Goal: Task Accomplishment & Management: Manage account settings

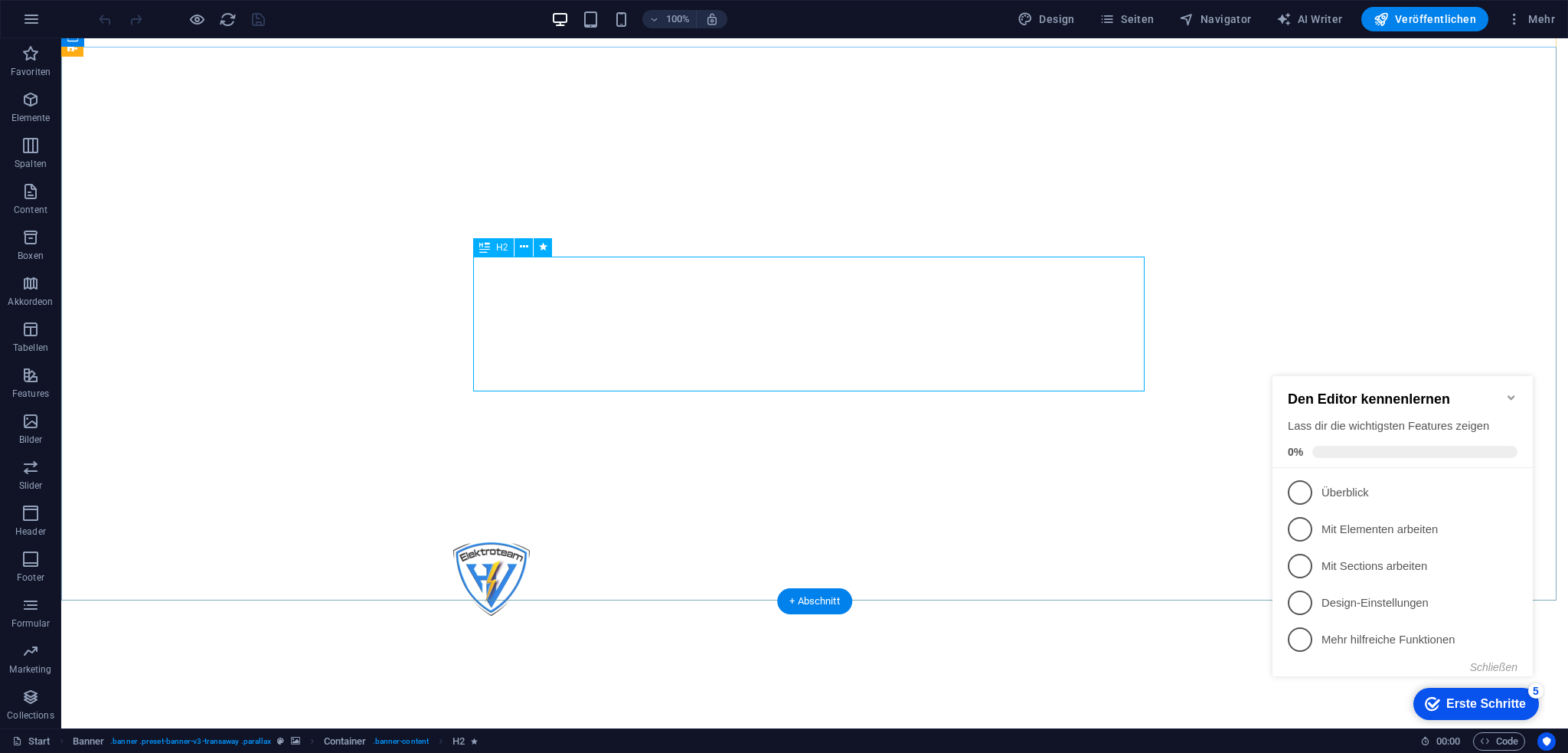
scroll to position [459, 0]
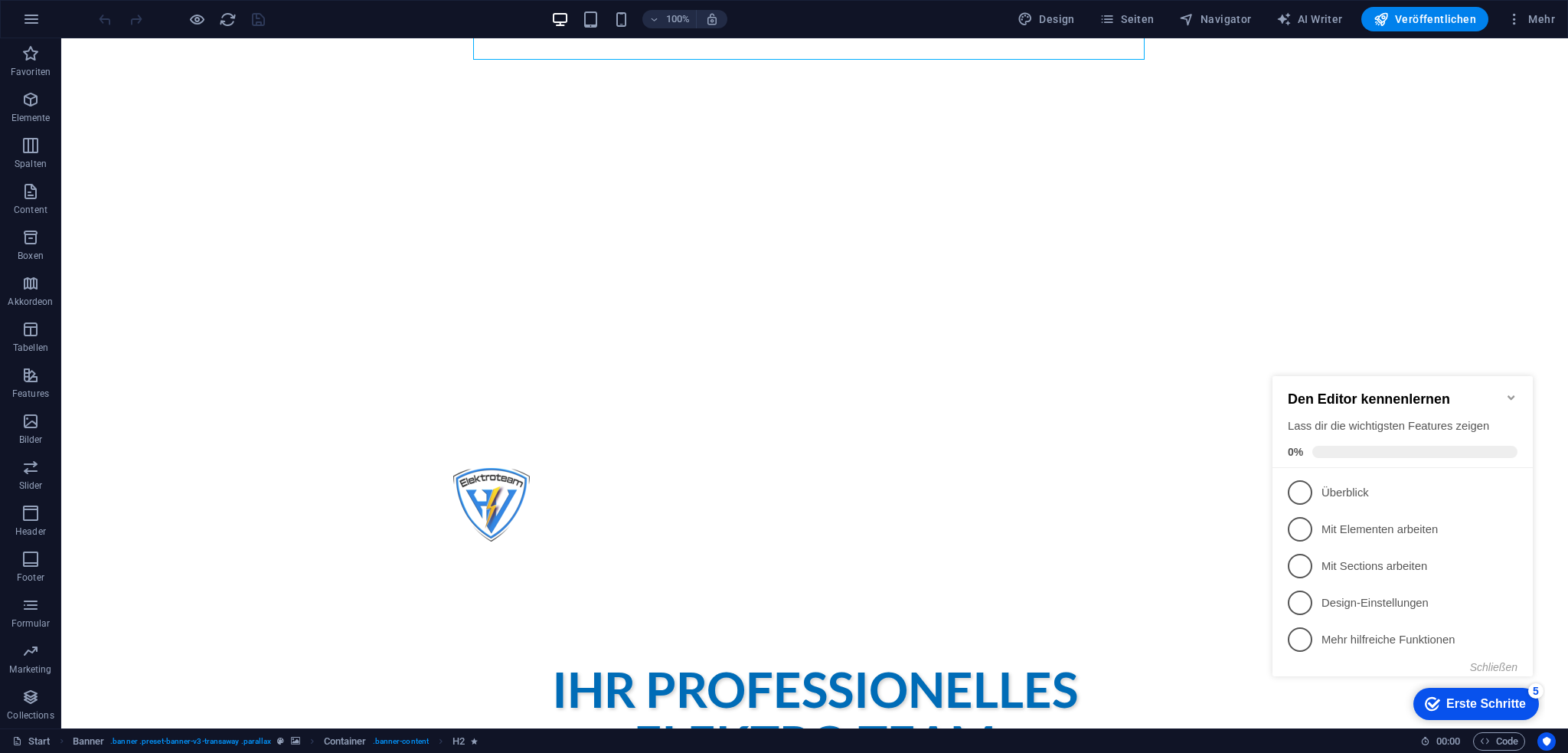
click at [1512, 391] on icon "Minimize checklist" at bounding box center [1510, 397] width 12 height 12
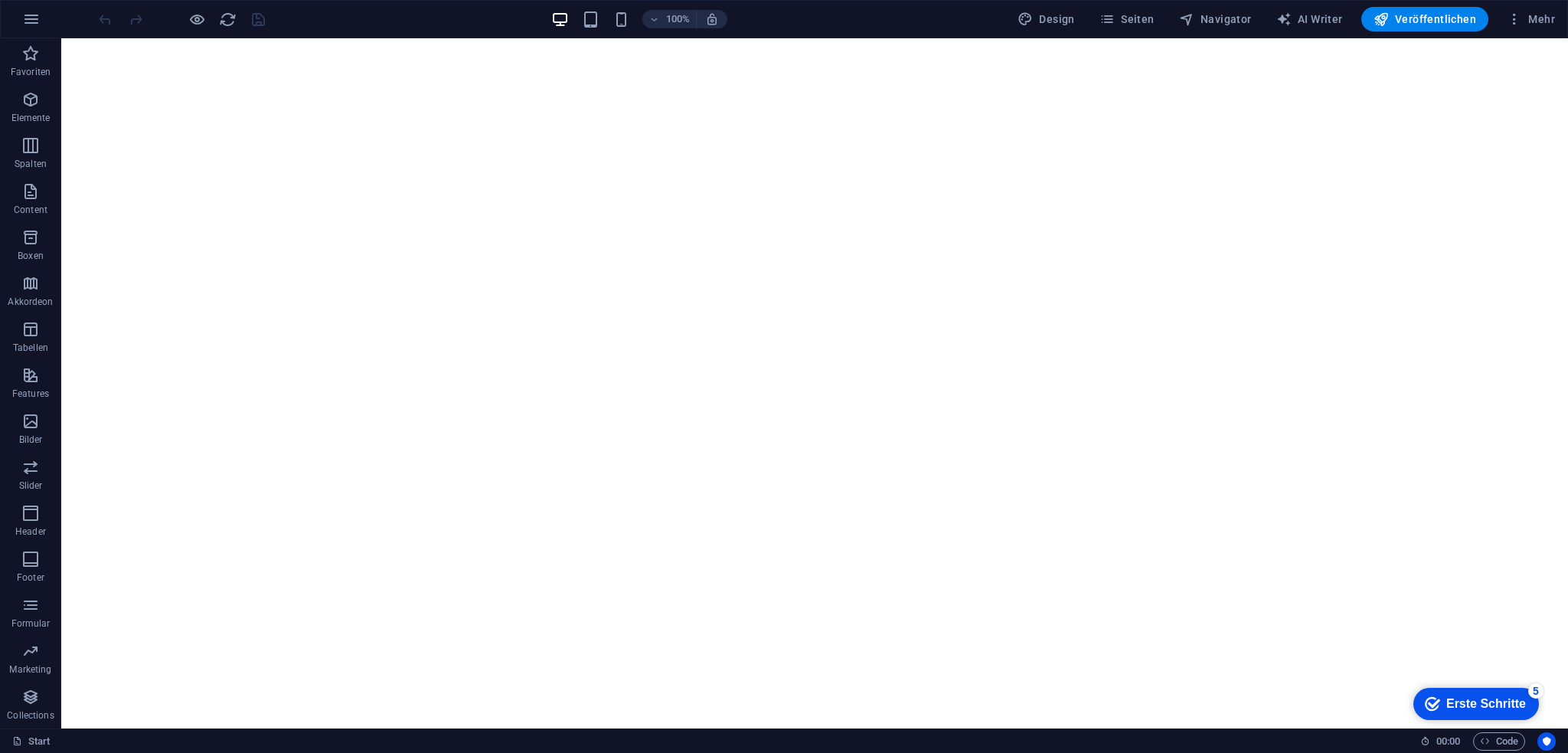
scroll to position [0, 0]
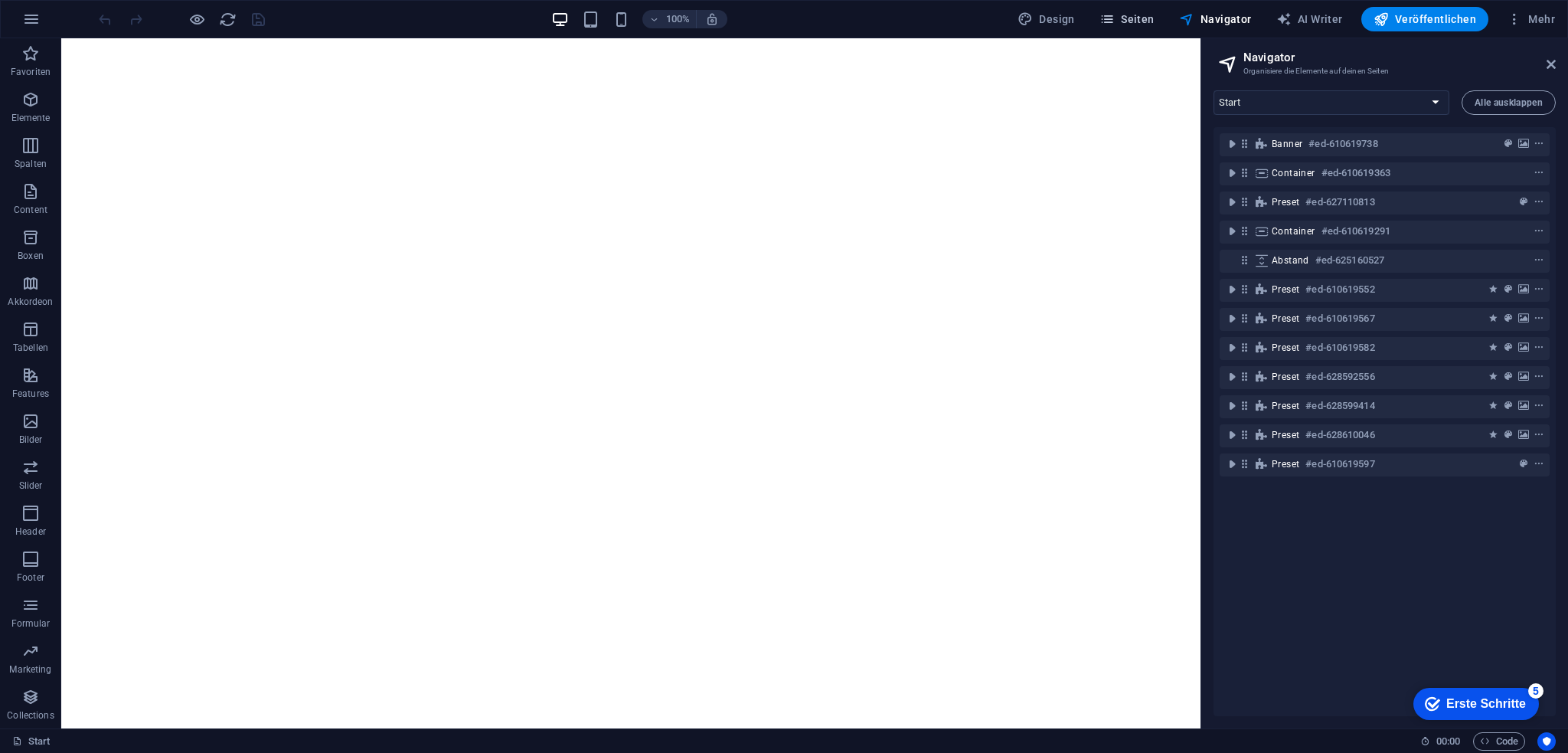
click at [300, 660] on span "Seiten" at bounding box center [259, 668] width 78 height 17
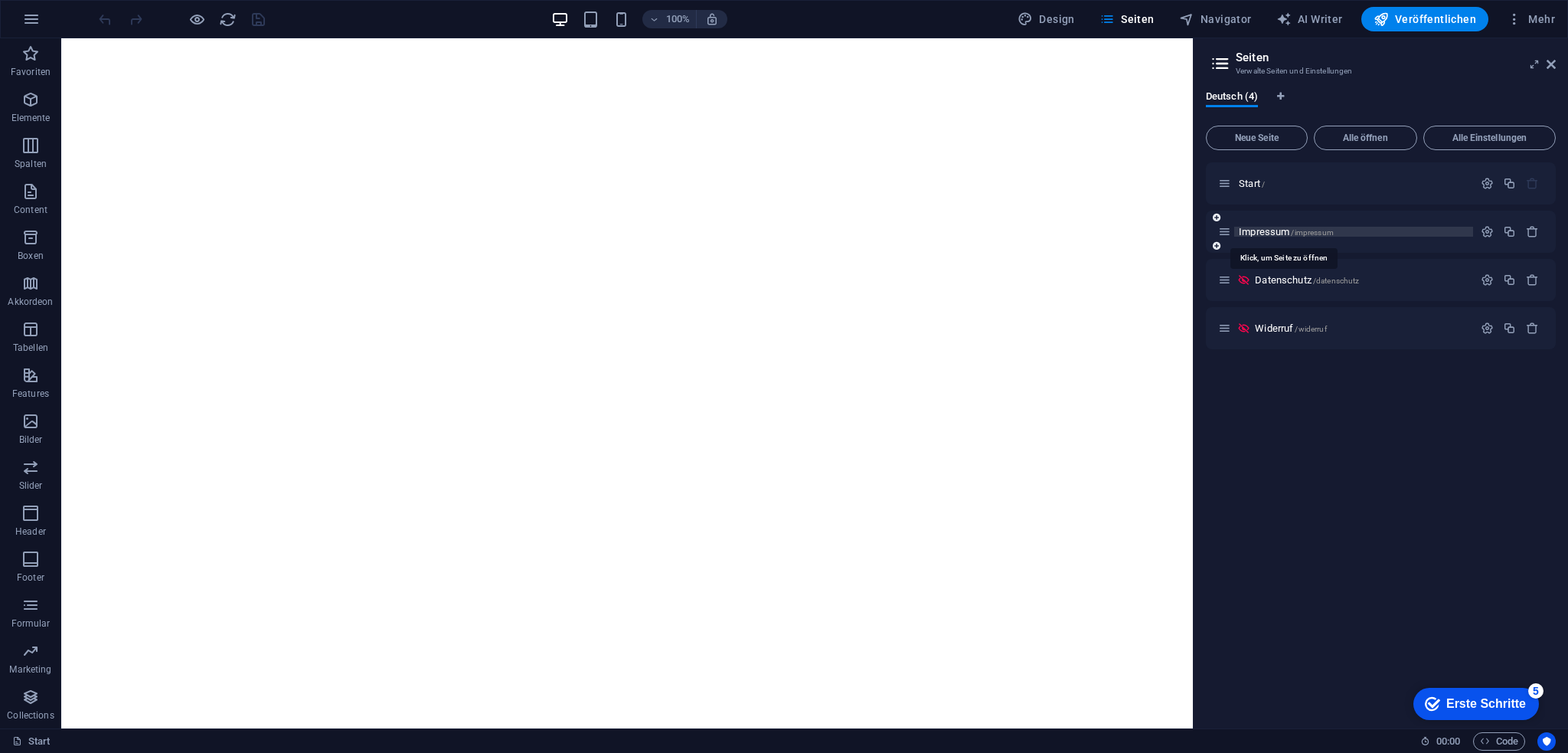
click at [1264, 226] on div "Impressum /impressum" at bounding box center [1345, 232] width 255 height 18
click at [1272, 228] on span "Impressum /impressum" at bounding box center [1286, 232] width 95 height 12
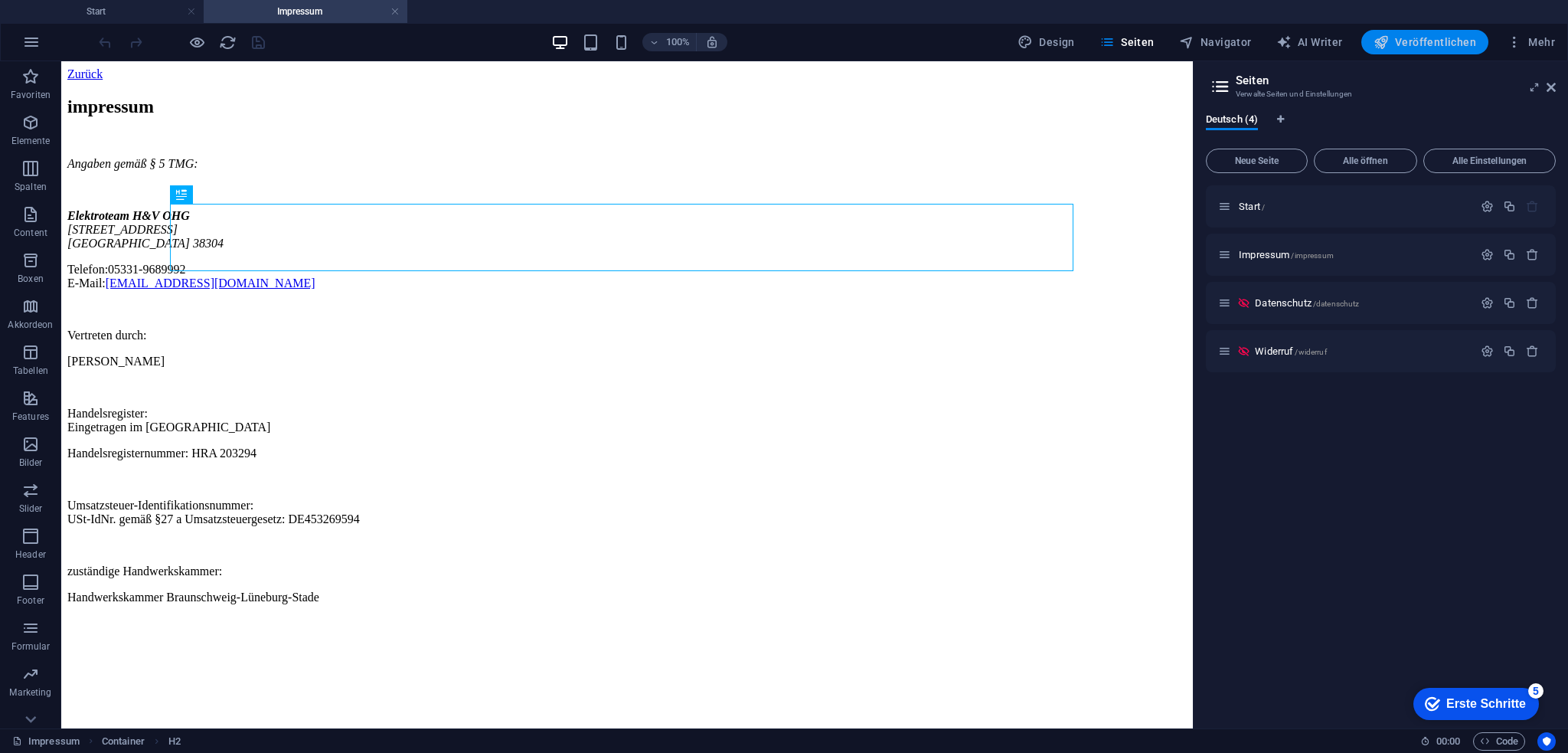
click at [1433, 49] on span "Veröffentlichen" at bounding box center [1424, 42] width 102 height 15
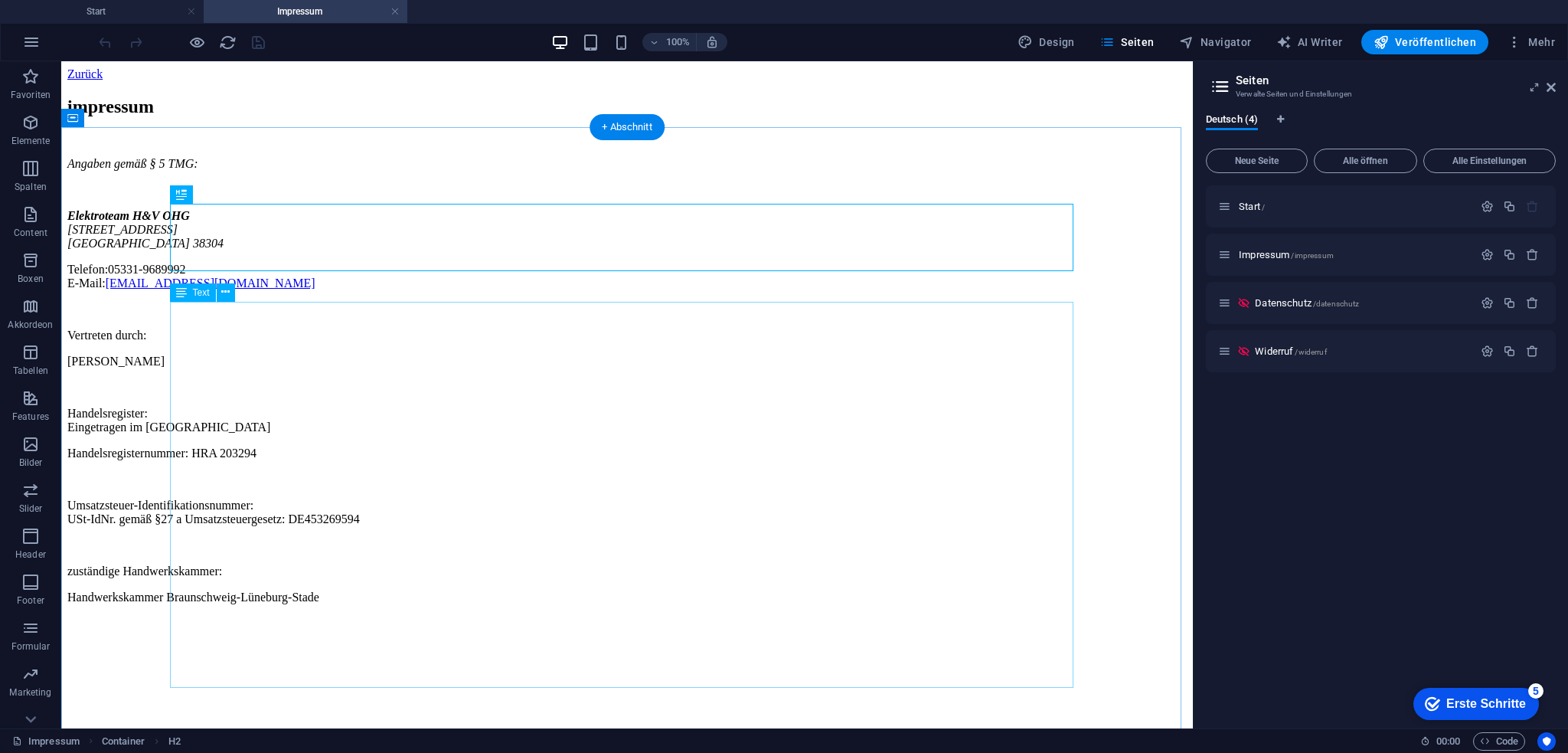
click at [239, 362] on div "Angaben gemäß § 5 TMG: Elektroteam H&V [GEOGRAPHIC_DATA][STREET_ADDRESS] Telefo…" at bounding box center [627, 393] width 1119 height 473
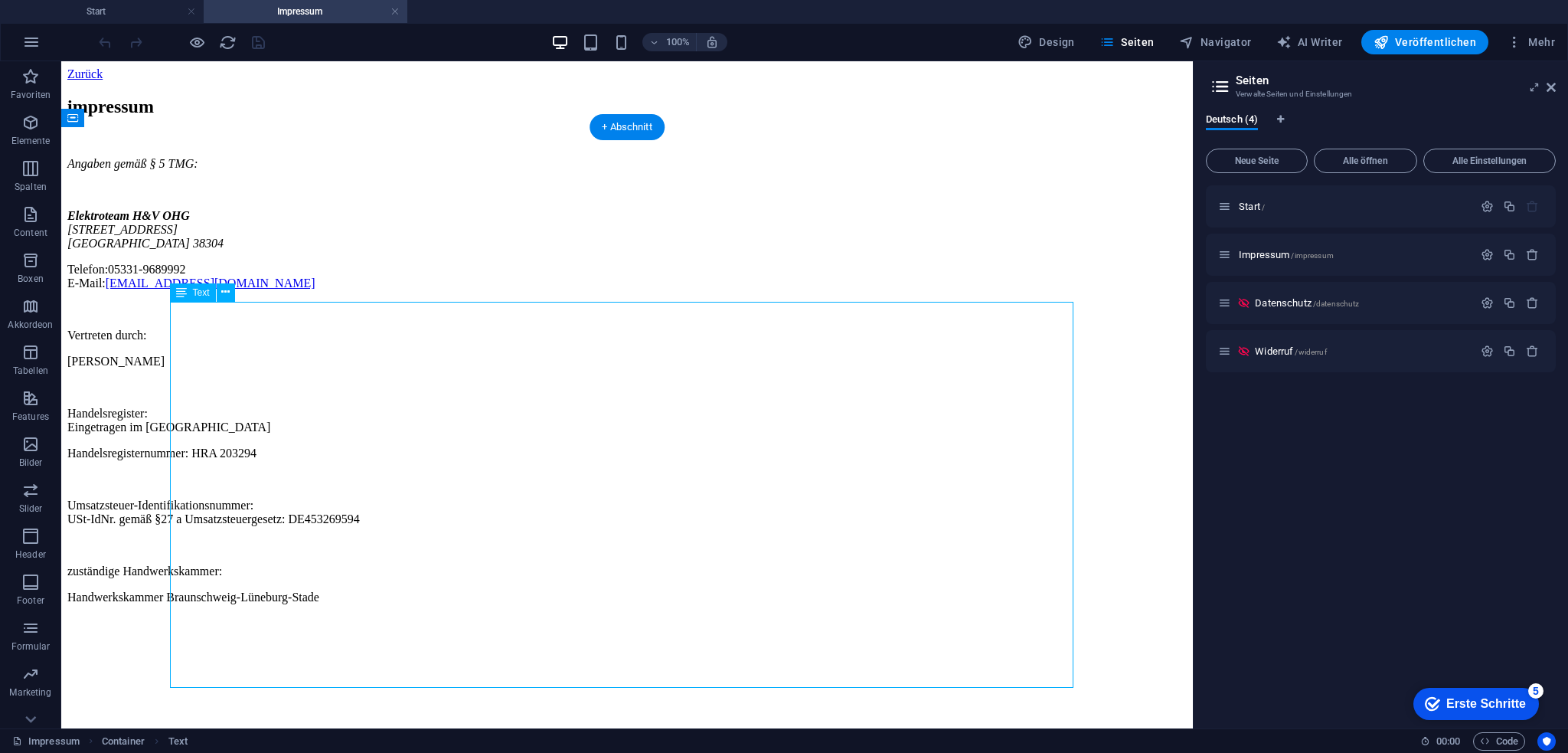
click at [239, 362] on div "Angaben gemäß § 5 TMG: Elektroteam H&V [GEOGRAPHIC_DATA][STREET_ADDRESS] Telefo…" at bounding box center [627, 393] width 1119 height 473
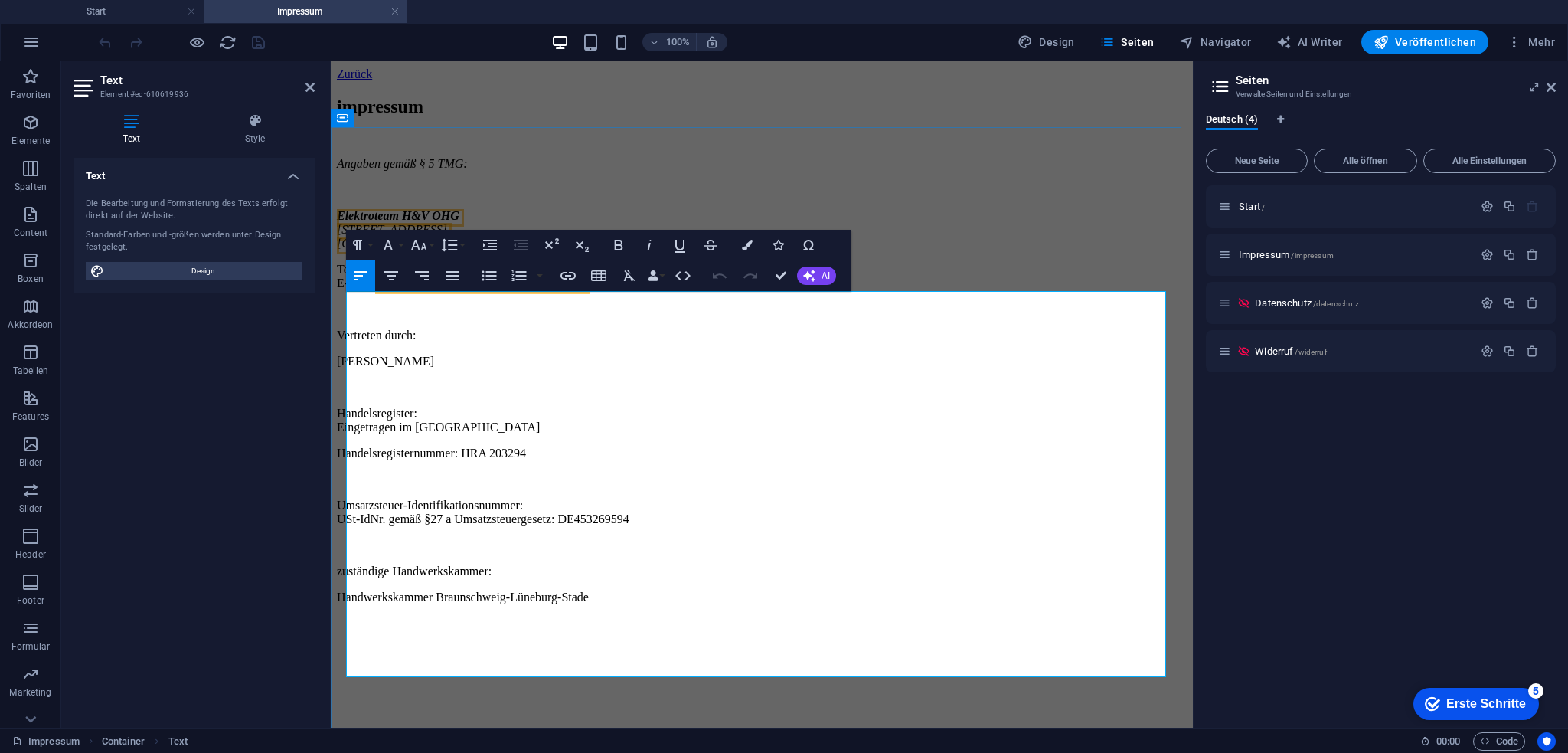
click at [422, 236] on span "[STREET_ADDRESS]" at bounding box center [392, 229] width 110 height 13
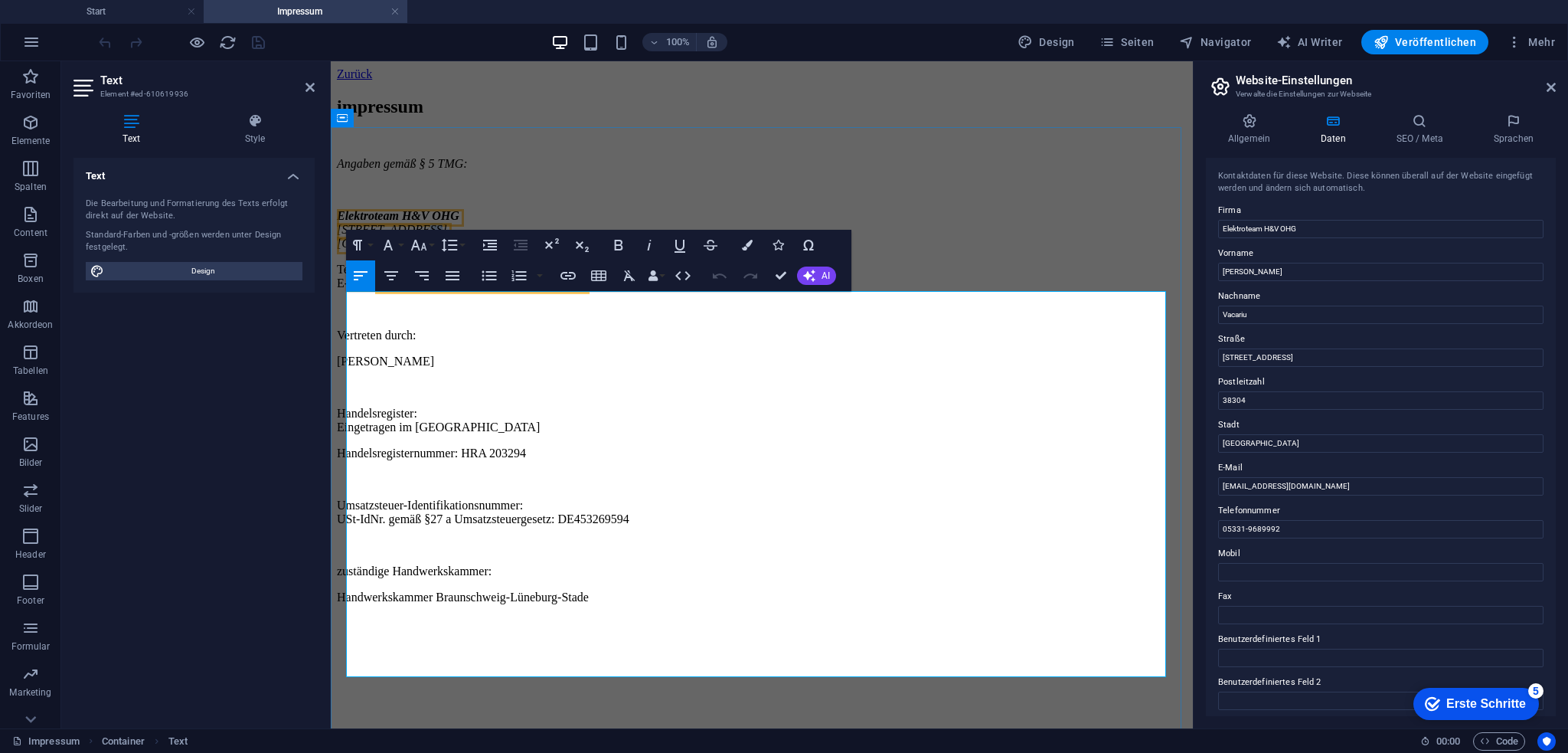
click at [422, 236] on span "[STREET_ADDRESS]" at bounding box center [392, 229] width 110 height 13
click at [451, 250] on address "Elektroteam H&V [GEOGRAPHIC_DATA][STREET_ADDRESS]" at bounding box center [762, 230] width 850 height 42
click at [689, 526] on p "Umsatzsteuer-Identifikationsnummer: USt-IdNr. gemäß §27 a Umsatzsteuergesetz: D…" at bounding box center [762, 512] width 850 height 28
click at [612, 435] on p "Handelsregister: Eingetragen im [GEOGRAPHIC_DATA]" at bounding box center [762, 421] width 850 height 28
click at [684, 630] on p at bounding box center [762, 623] width 850 height 14
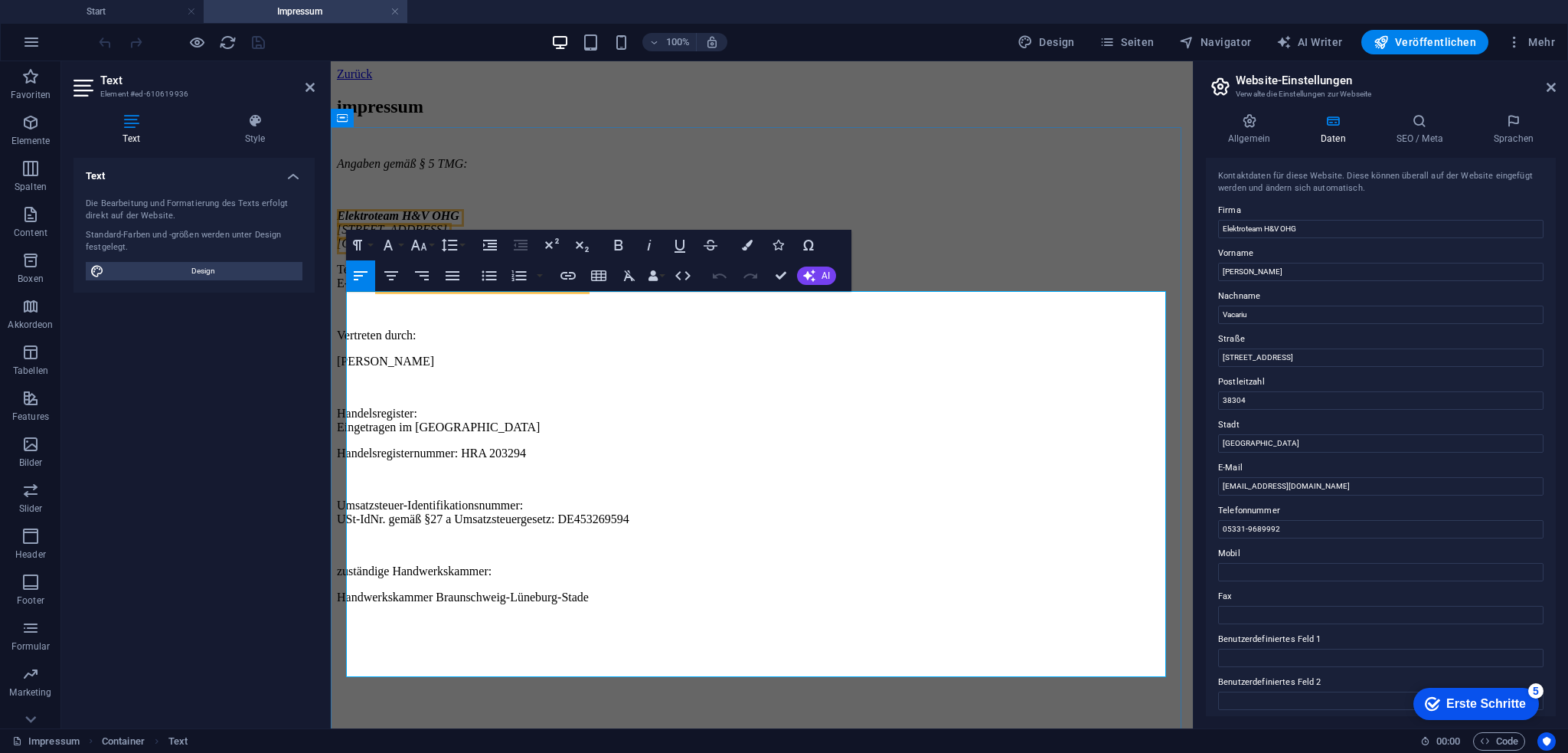
click at [676, 604] on p "Handwerkskammer Braunschweig-Lüneburg-Stade" at bounding box center [762, 597] width 850 height 14
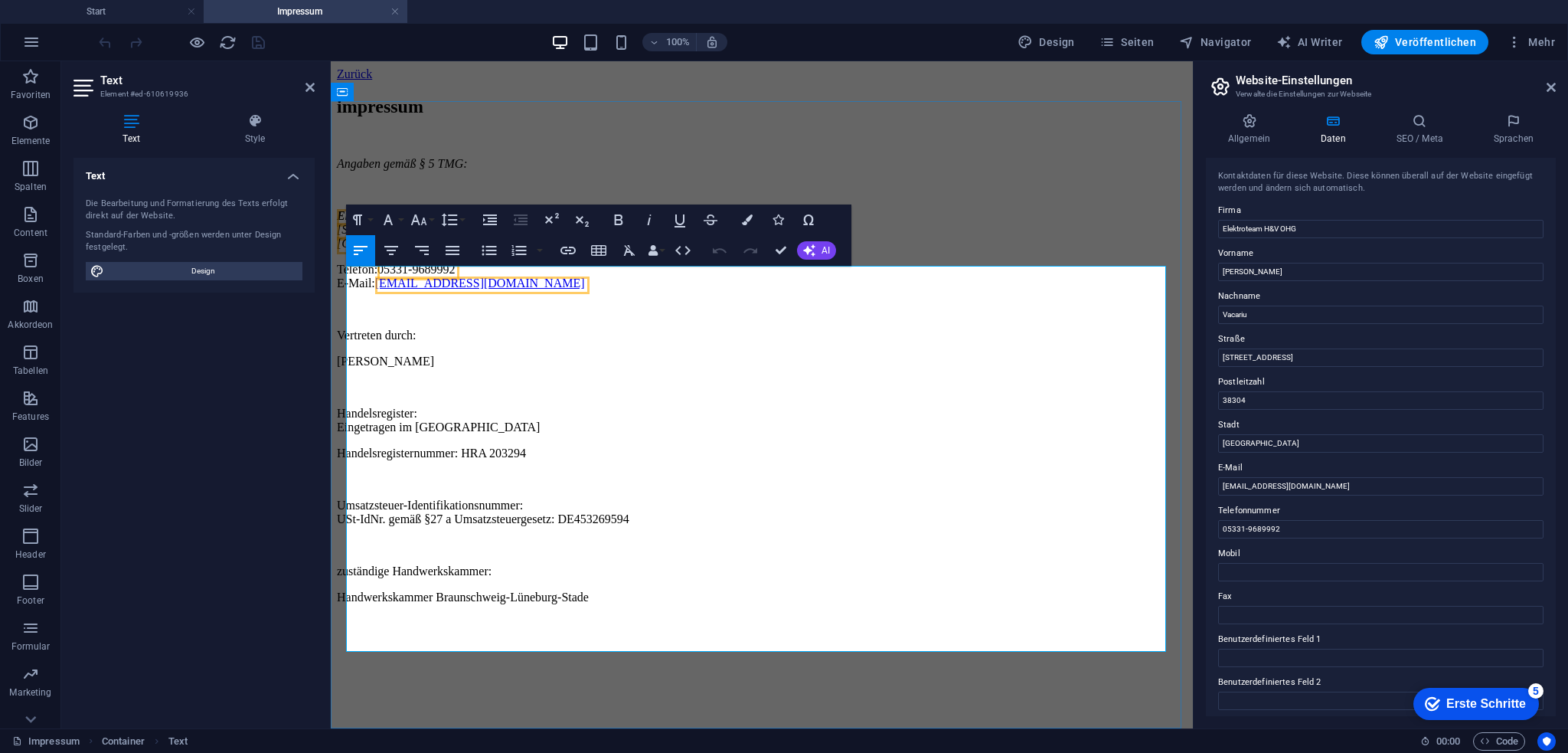
scroll to position [25, 0]
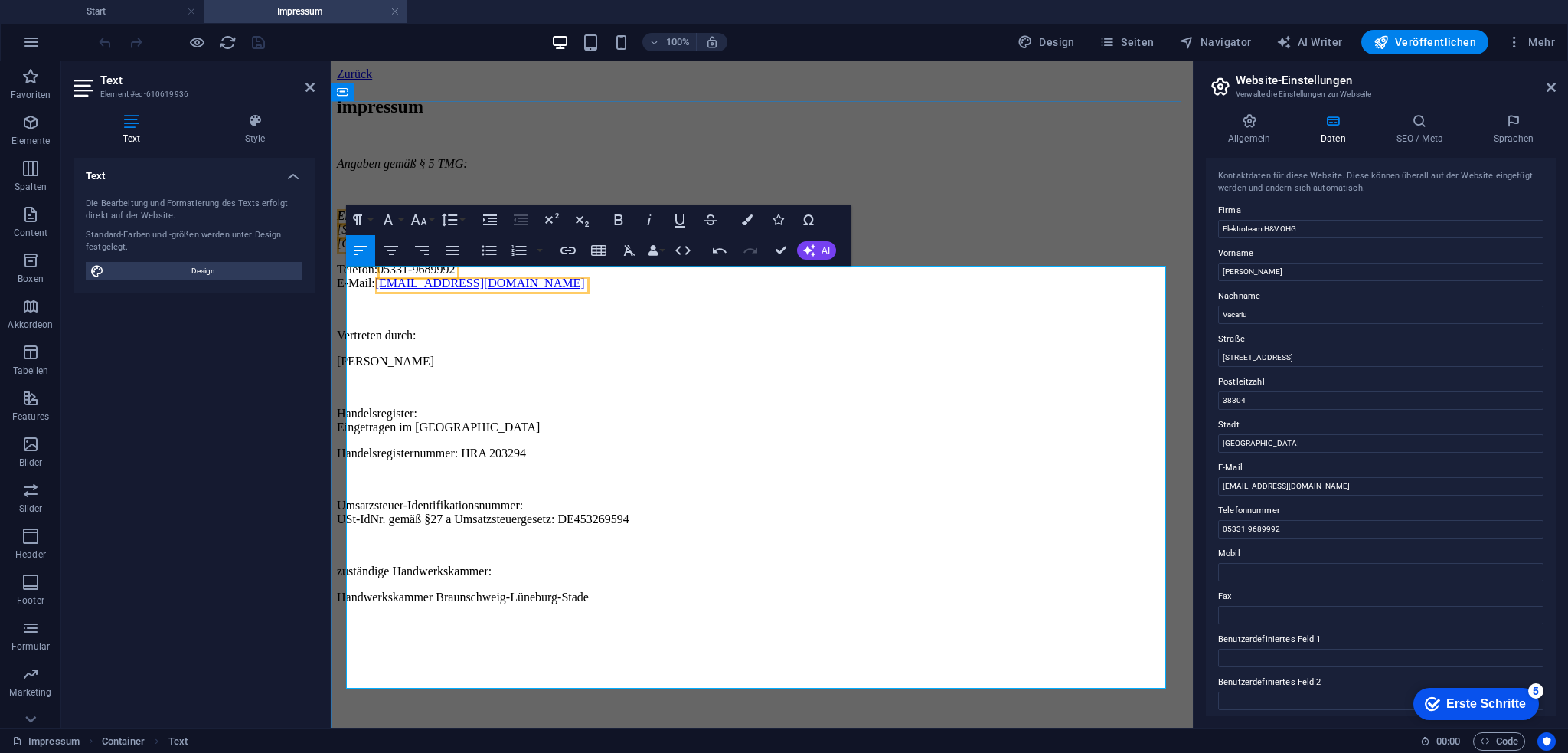
click at [518, 654] on p at bounding box center [762, 650] width 850 height 14
click at [410, 630] on p at bounding box center [762, 623] width 850 height 14
click at [701, 578] on p "zuständige Handwerkskammer:" at bounding box center [762, 571] width 850 height 14
click at [682, 604] on p "Handwerkskammer Braunschweig-Lüneburg-Stade" at bounding box center [762, 597] width 850 height 14
click at [481, 630] on p at bounding box center [762, 623] width 850 height 14
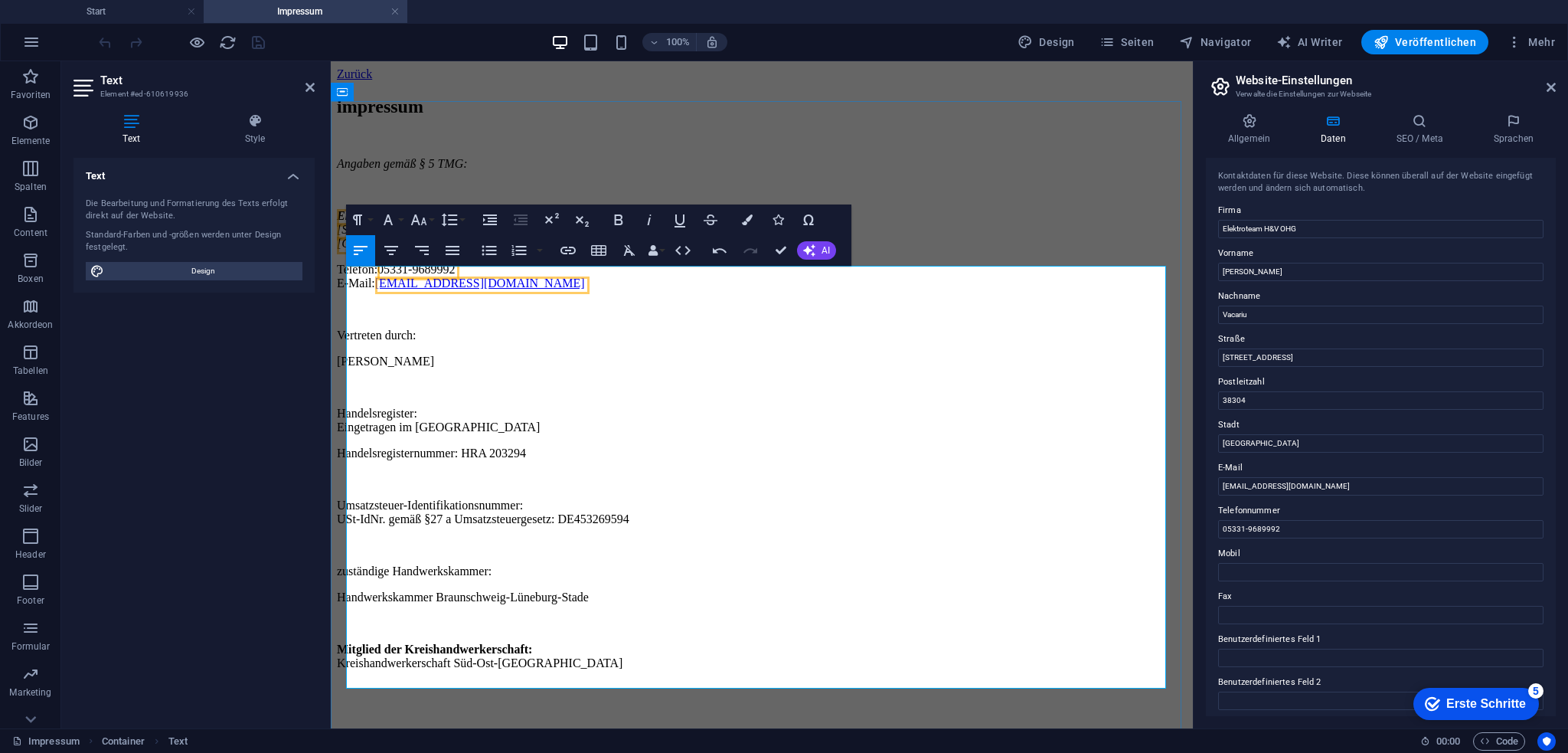
click at [555, 630] on p at bounding box center [762, 623] width 850 height 14
drag, startPoint x: 560, startPoint y: 658, endPoint x: 660, endPoint y: 727, distance: 121.5
click at [330, 666] on html "Zurück impressum Angaben gemäß § 5 TMG: Elektroteam H&V [GEOGRAPHIC_DATA][STREE…" at bounding box center [761, 372] width 862 height 621
click at [619, 223] on icon "button" at bounding box center [618, 219] width 19 height 19
click at [555, 655] on p "Mitglied der Kreishandwerkerschaft: Kreishandwerkerschaft Süd-Ost-[GEOGRAPHIC_D…" at bounding box center [762, 657] width 850 height 28
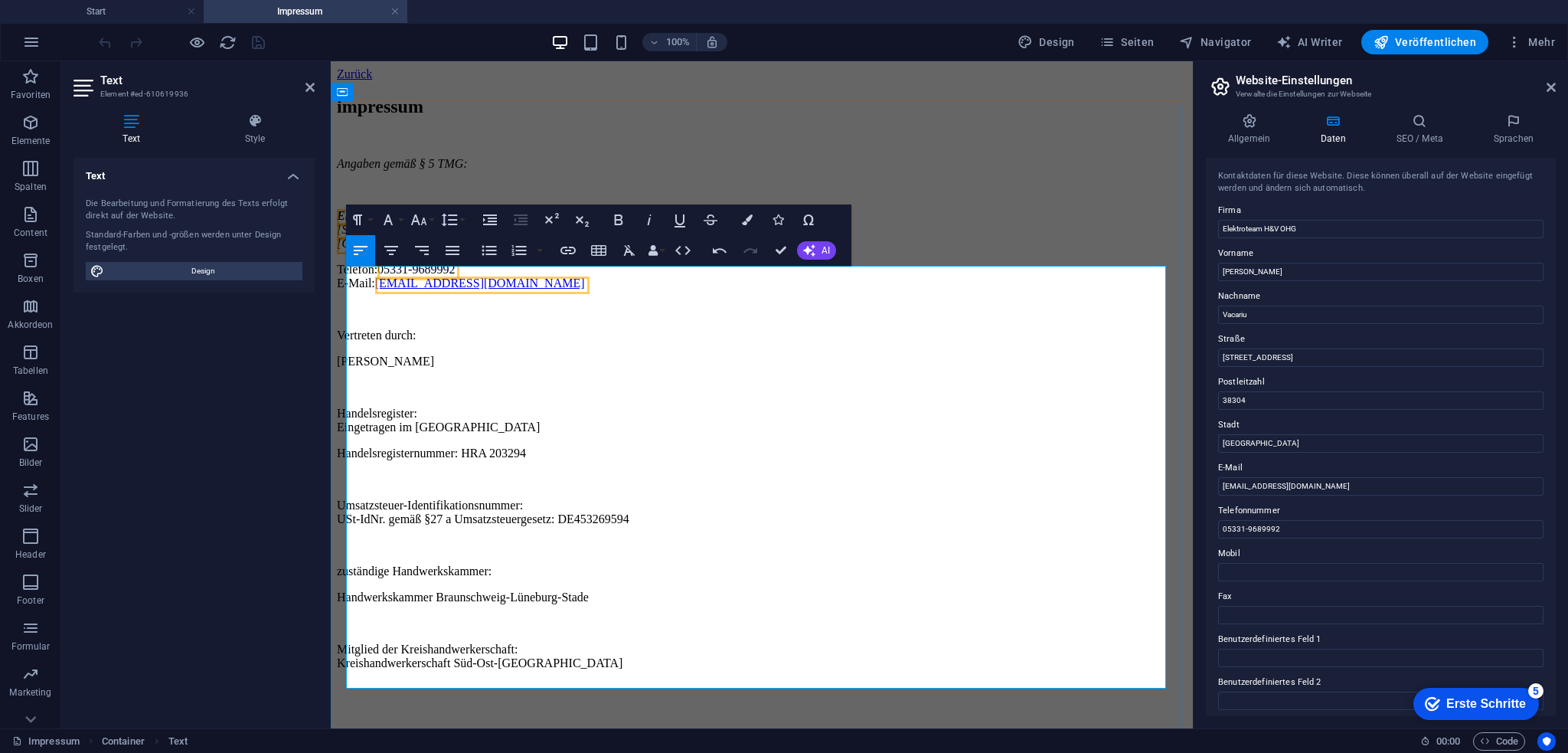
click at [551, 670] on p "Mitglied der Kreishandwerkerschaft: Kreishandwerkerschaft Süd-Ost-[GEOGRAPHIC_D…" at bounding box center [762, 657] width 850 height 28
click at [548, 659] on p "Mitglied der Kreishandwerkerschaft: Kreishandwerkerschaft Süd-Ost-[GEOGRAPHIC_D…" at bounding box center [762, 657] width 850 height 28
click at [344, 660] on div "impressum Angaben gemäß § 5 TMG: Elektroteam H&V [GEOGRAPHIC_DATA][STREET_ADDRE…" at bounding box center [762, 383] width 850 height 573
click at [348, 661] on p "Mitglied der Kreishandwerkerschaft: Kreishandwerkerschaft Süd-Ost-[GEOGRAPHIC_D…" at bounding box center [762, 657] width 850 height 28
click at [540, 630] on p at bounding box center [762, 623] width 850 height 14
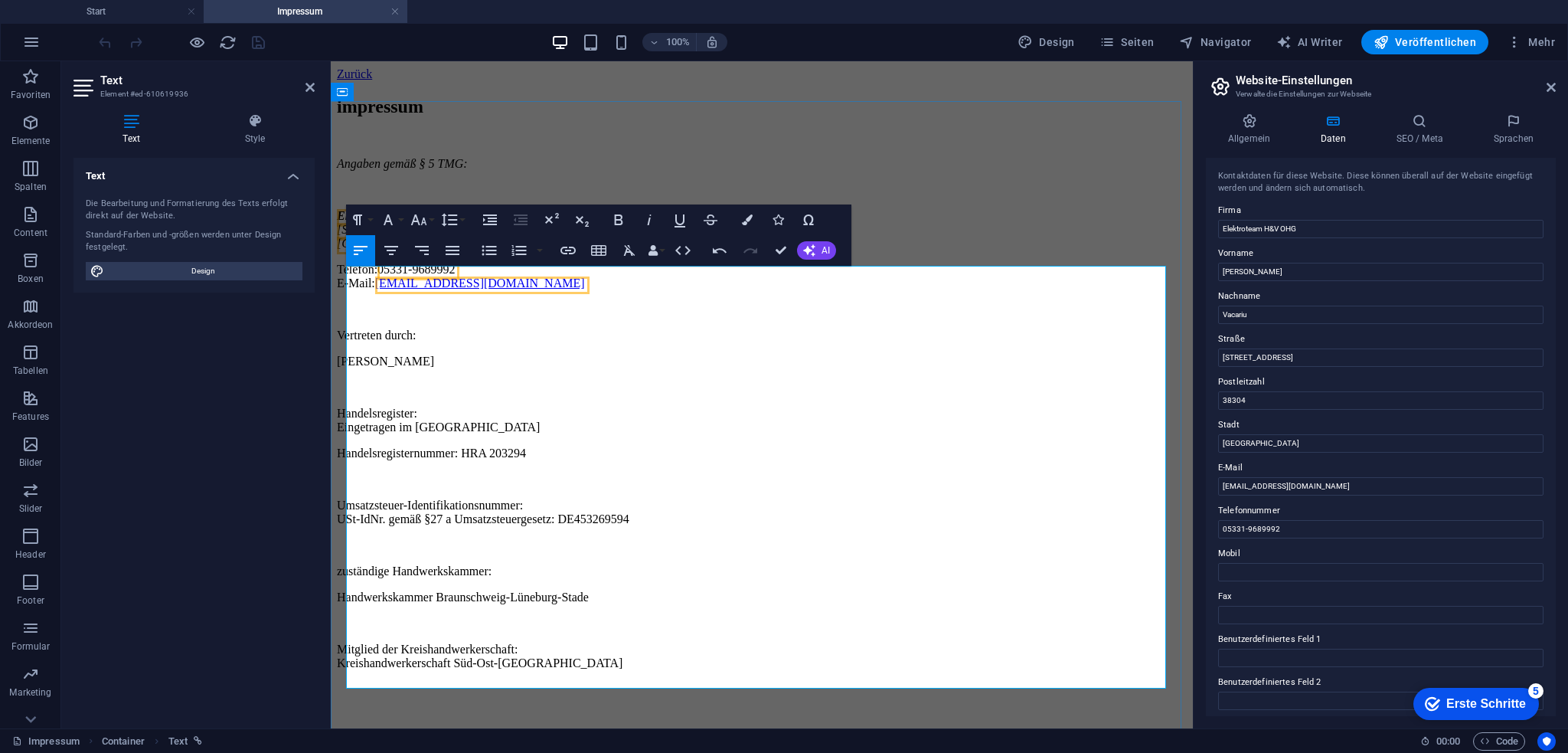
click at [555, 658] on p "Mitglied der Kreishandwerkerschaft: Kreishandwerkerschaft Süd-Ost-[GEOGRAPHIC_D…" at bounding box center [762, 657] width 850 height 28
click at [349, 660] on p "Mitglied der Kreishandwerkerschaft: Kreishandwerkerschaft Süd-Ost-[GEOGRAPHIC_D…" at bounding box center [762, 657] width 850 height 28
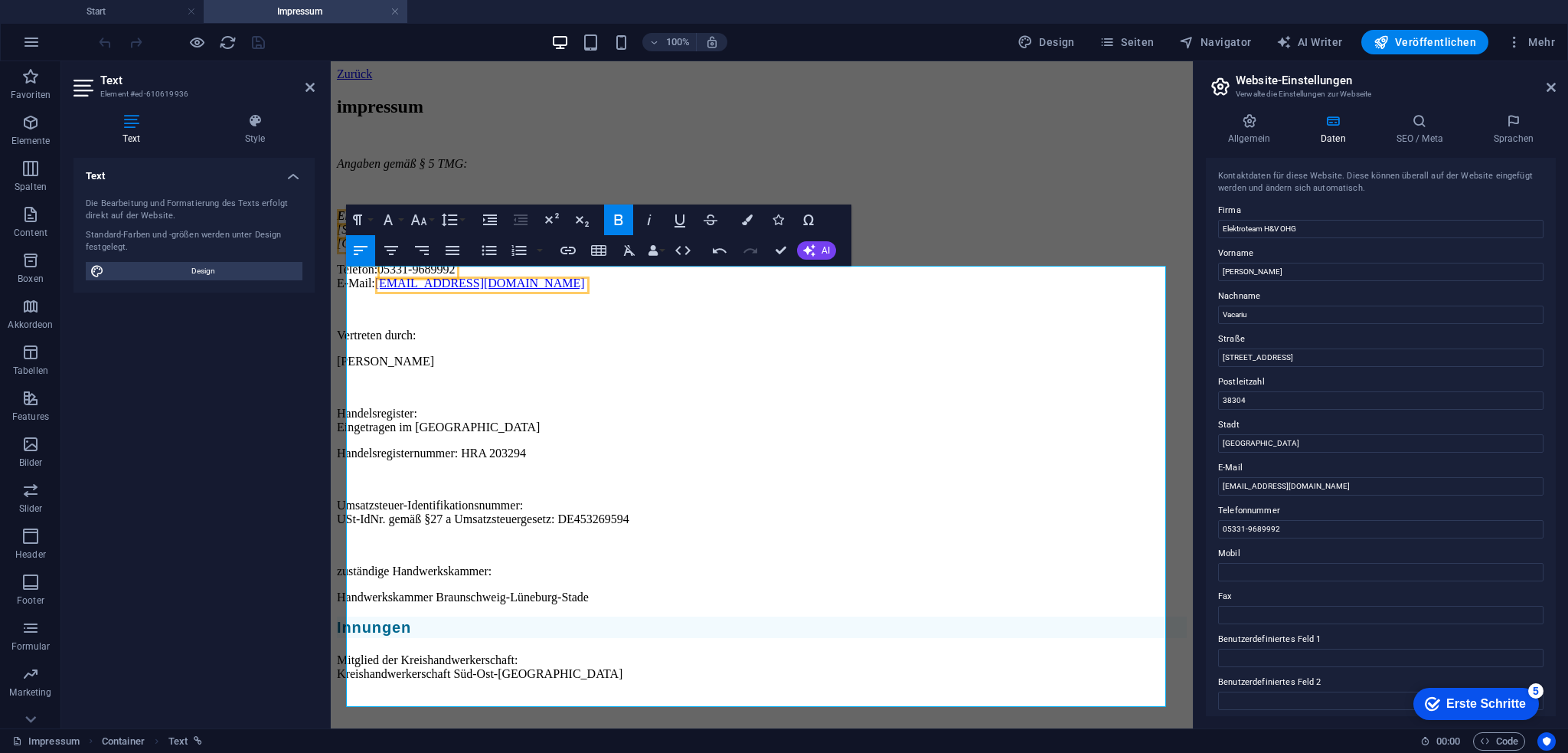
click at [626, 220] on icon "button" at bounding box center [618, 219] width 19 height 19
click at [406, 636] on strong "Innungen" at bounding box center [374, 627] width 74 height 17
click at [0, 0] on div "100% Design Seiten Navigator AI Writer Veröffentlichen Mehr" at bounding box center [0, 0] width 0 height 0
click at [600, 578] on p "zuständige Handwerkskammer:" at bounding box center [762, 571] width 850 height 14
click at [578, 578] on p "zuständige Handwerkskammer:" at bounding box center [762, 571] width 850 height 14
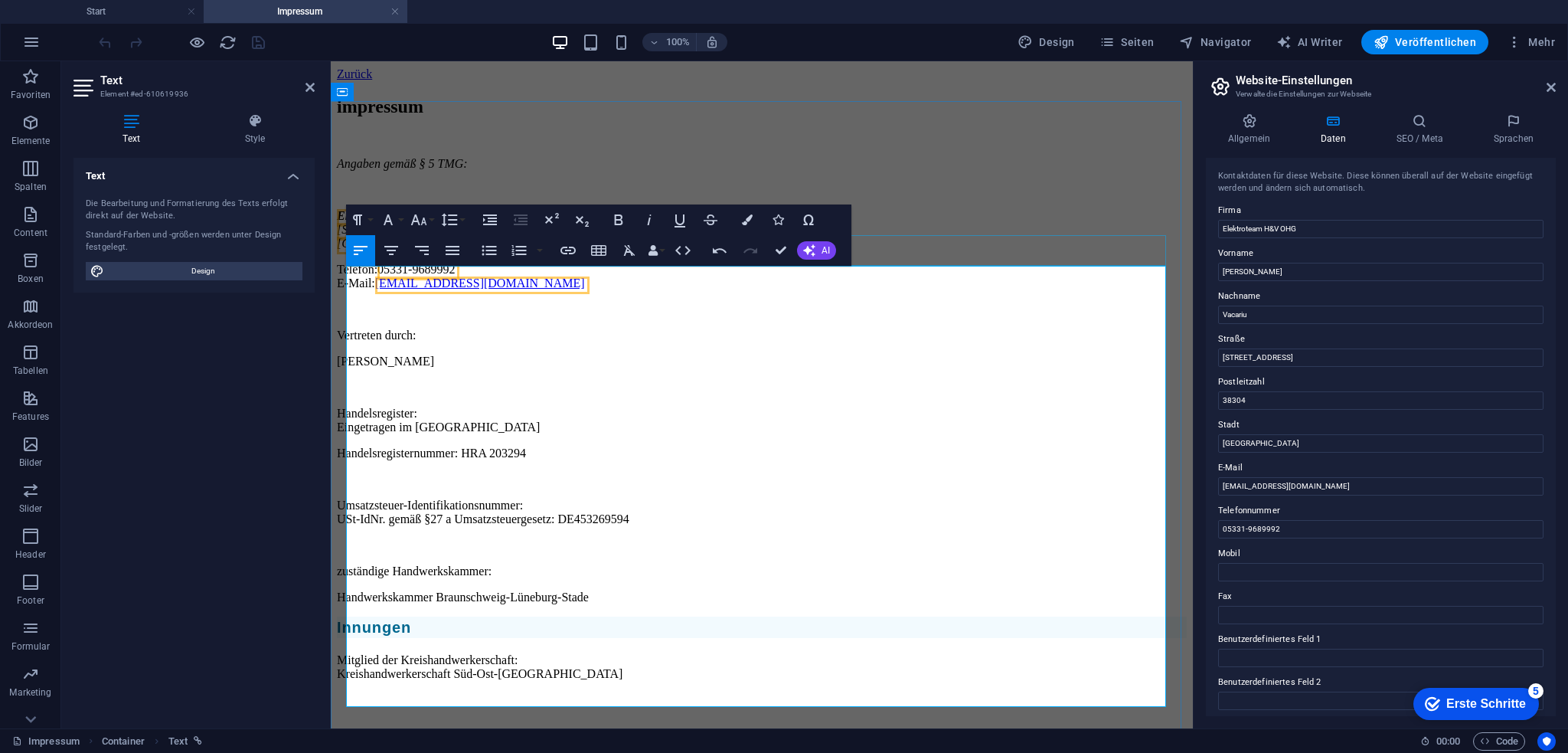
click at [1012, 157] on div at bounding box center [762, 145] width 850 height 25
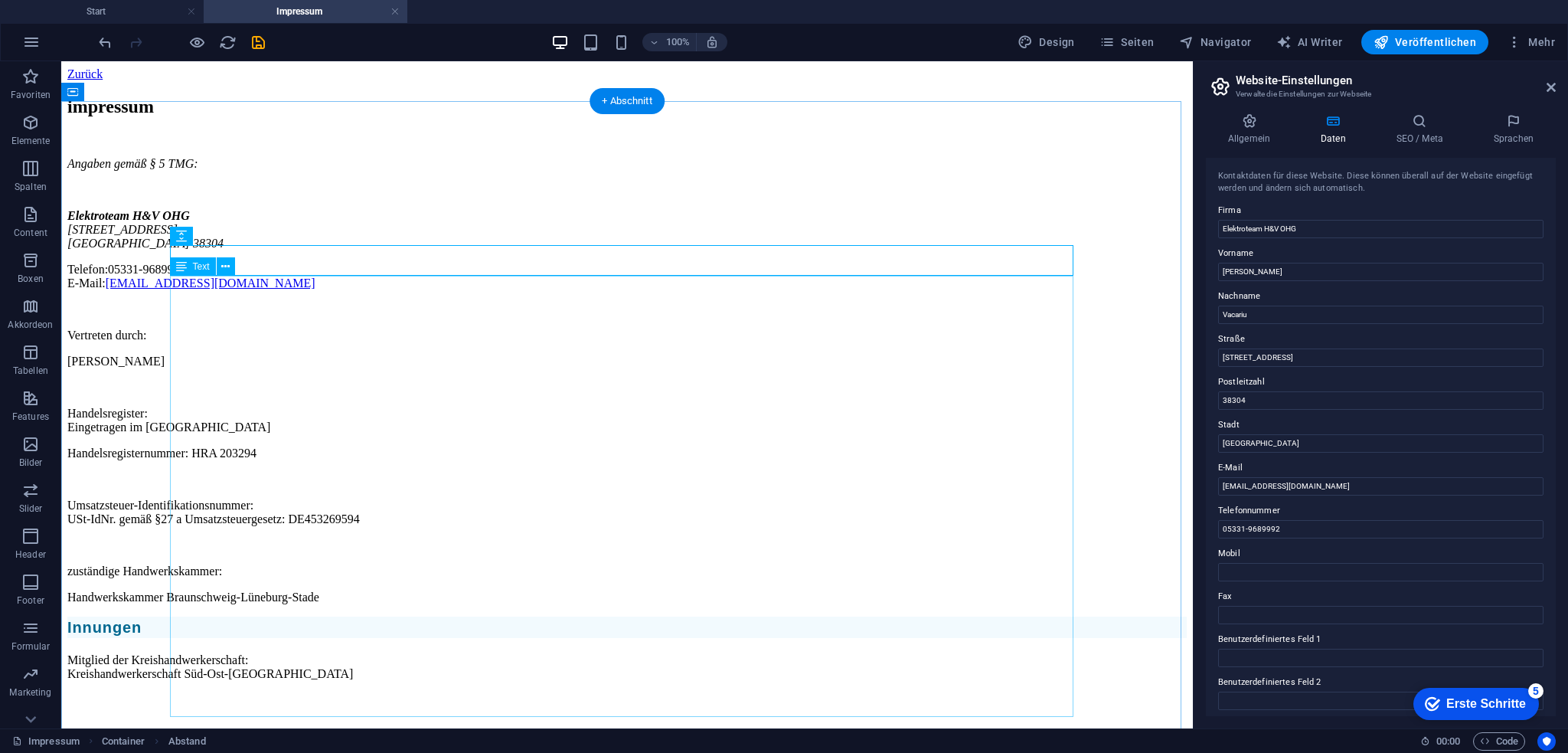
click at [322, 627] on div "Angaben gemäß § 5 TMG: Elektroteam H&V [GEOGRAPHIC_DATA][STREET_ADDRESS] Telefo…" at bounding box center [627, 419] width 1119 height 524
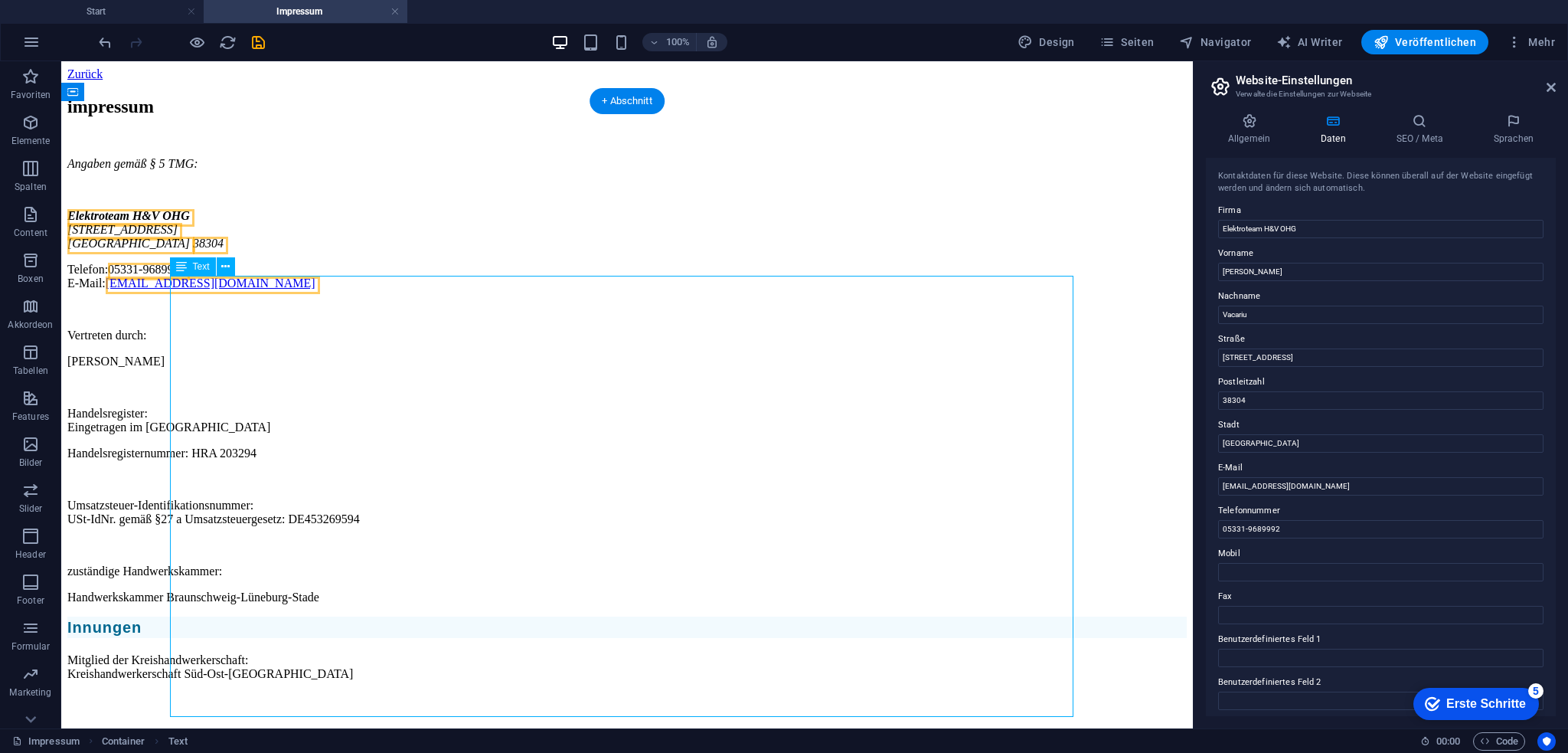
scroll to position [0, 0]
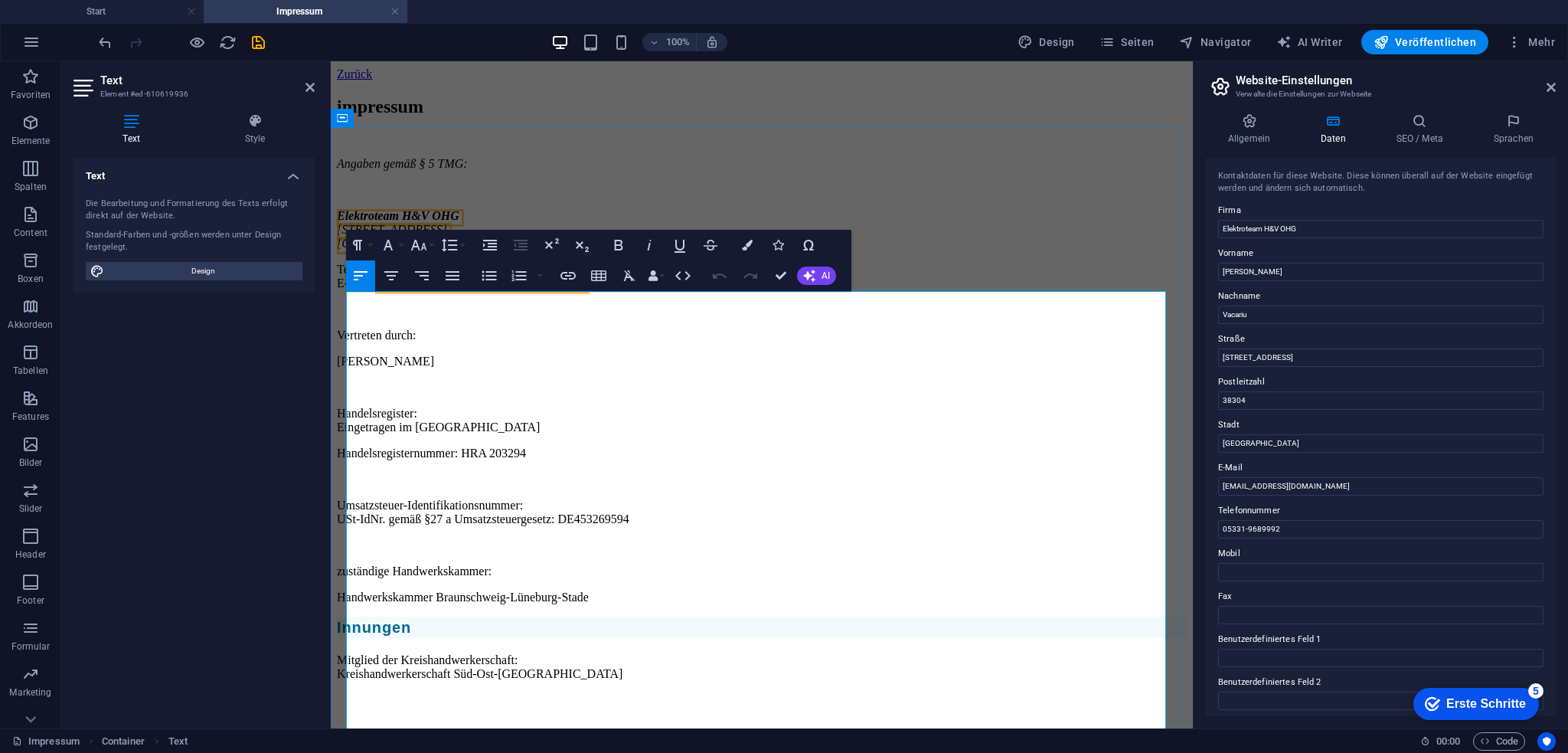
click at [441, 681] on div "Angaben gemäß § 5 TMG: Elektroteam H&V [GEOGRAPHIC_DATA][STREET_ADDRESS] Telefo…" at bounding box center [762, 419] width 850 height 524
click at [424, 681] on div "Angaben gemäß § 5 TMG: Elektroteam H&V [GEOGRAPHIC_DATA][STREET_ADDRESS] Telefo…" at bounding box center [762, 419] width 850 height 524
click at [347, 681] on p "Mitglied der Kreishandwerkerschaft: Kreishandwerkerschaft Süd-Ost-[GEOGRAPHIC_D…" at bounding box center [762, 667] width 850 height 28
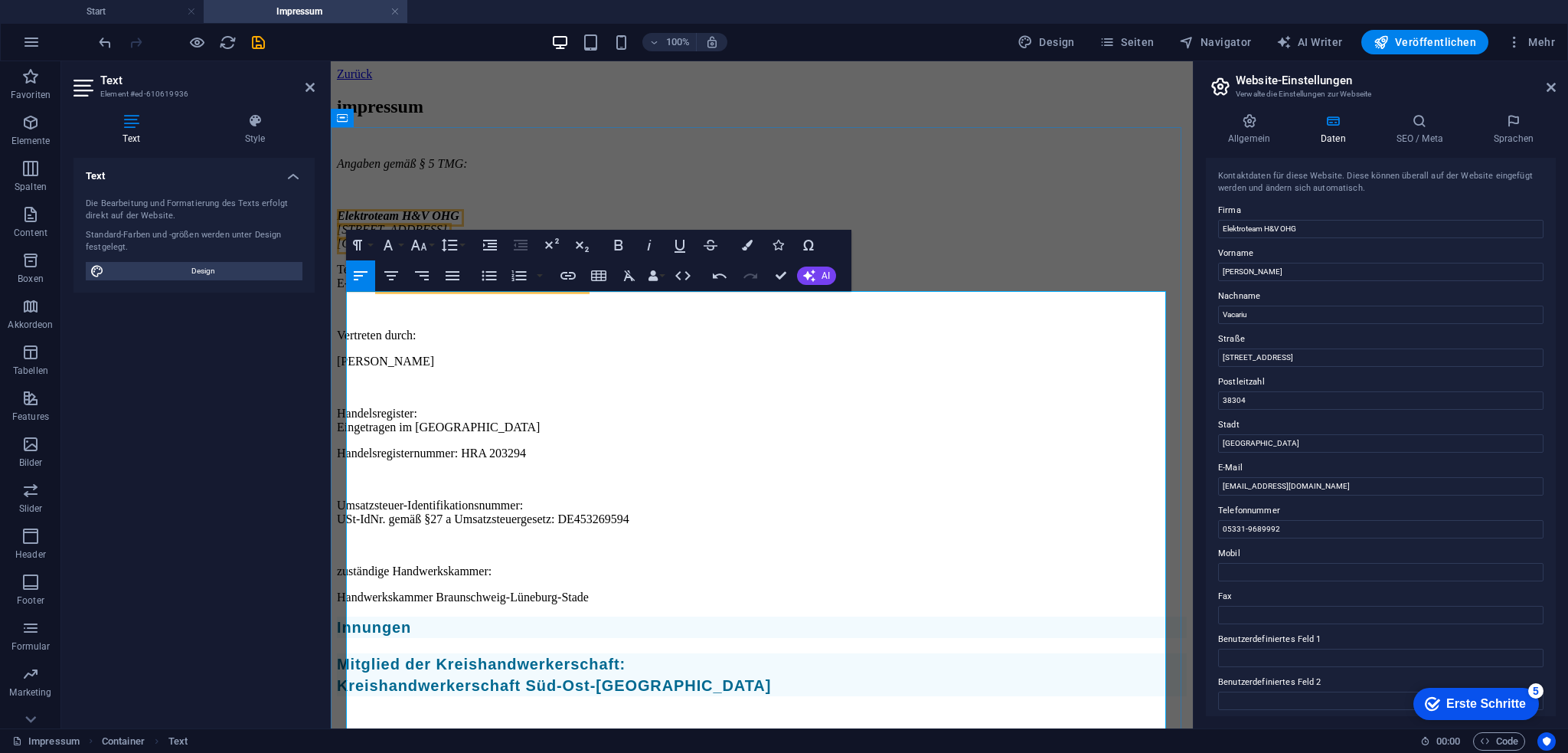
click at [442, 604] on p "Handwerkskammer Braunschweig-Lüneburg-Stade" at bounding box center [762, 597] width 850 height 14
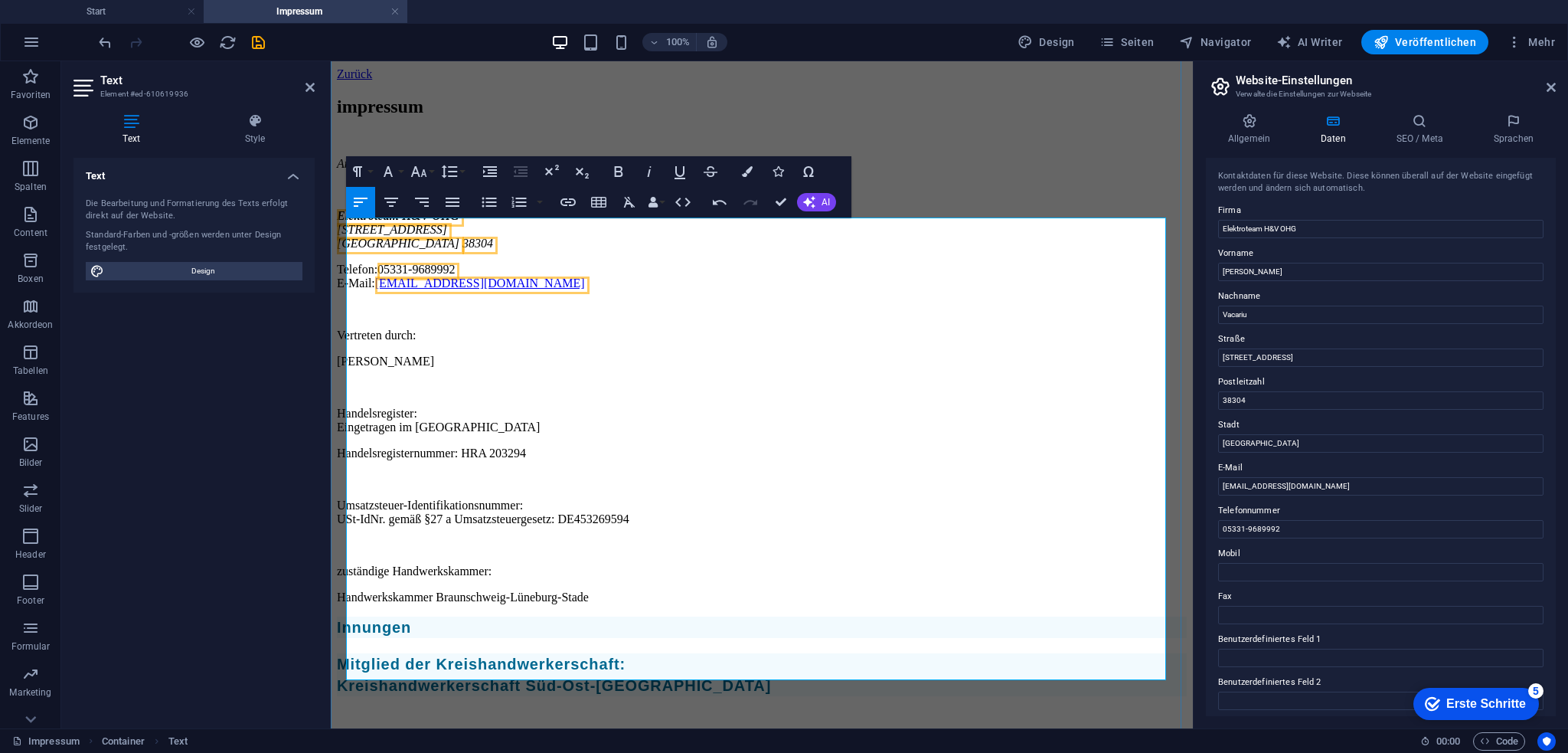
scroll to position [102, 0]
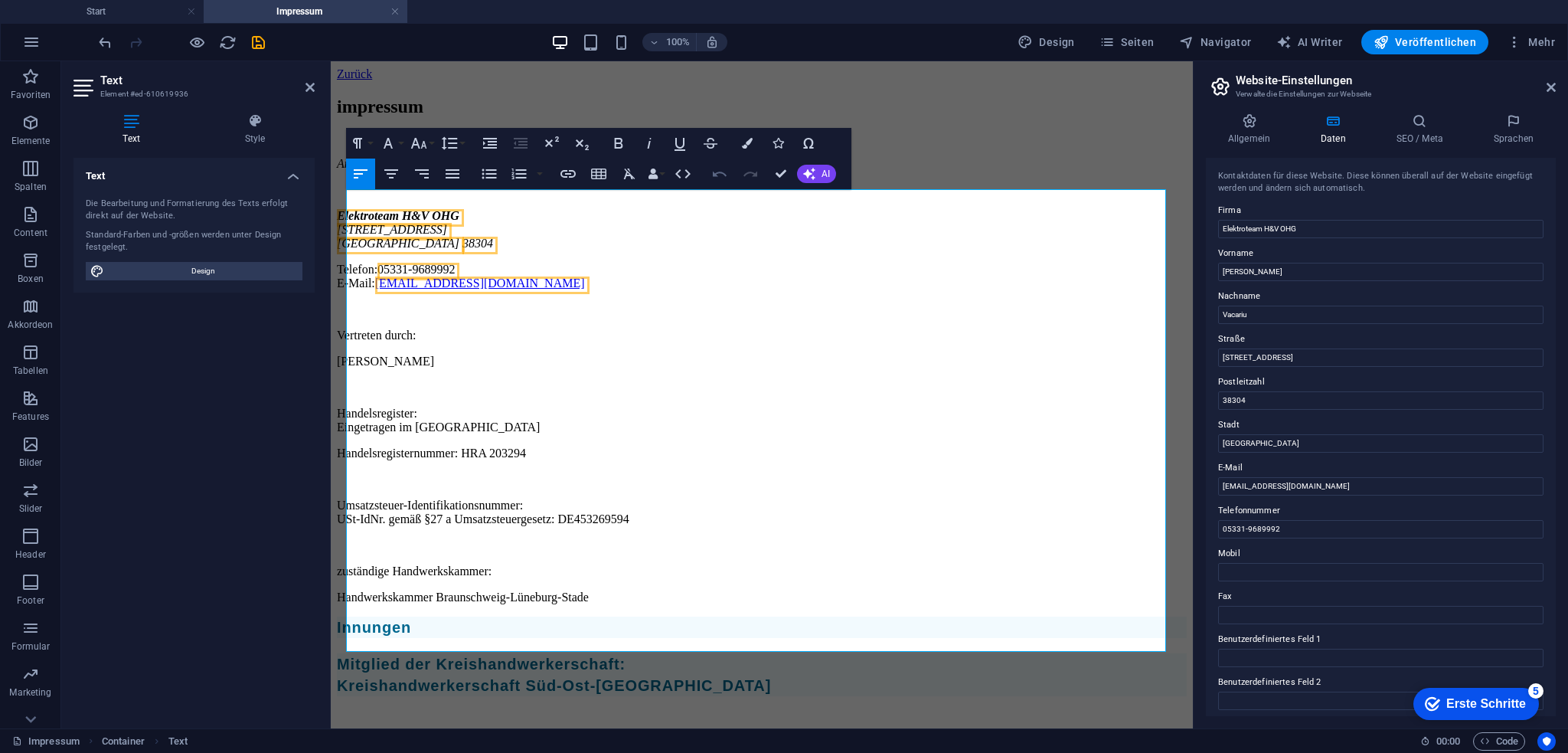
click at [723, 175] on icon "button" at bounding box center [719, 174] width 19 height 19
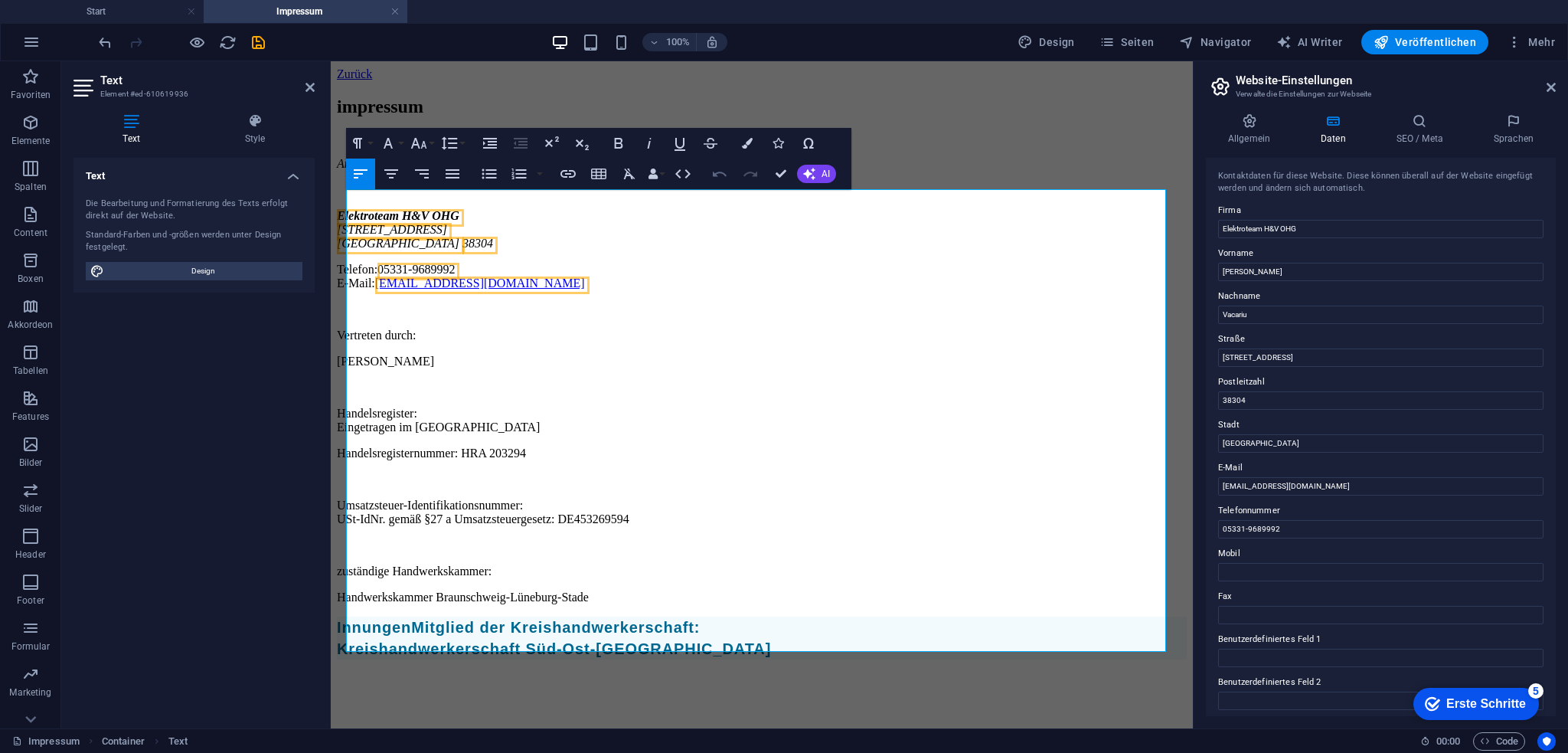
scroll to position [65, 0]
click at [723, 159] on button "Durchgestrichen" at bounding box center [710, 143] width 29 height 31
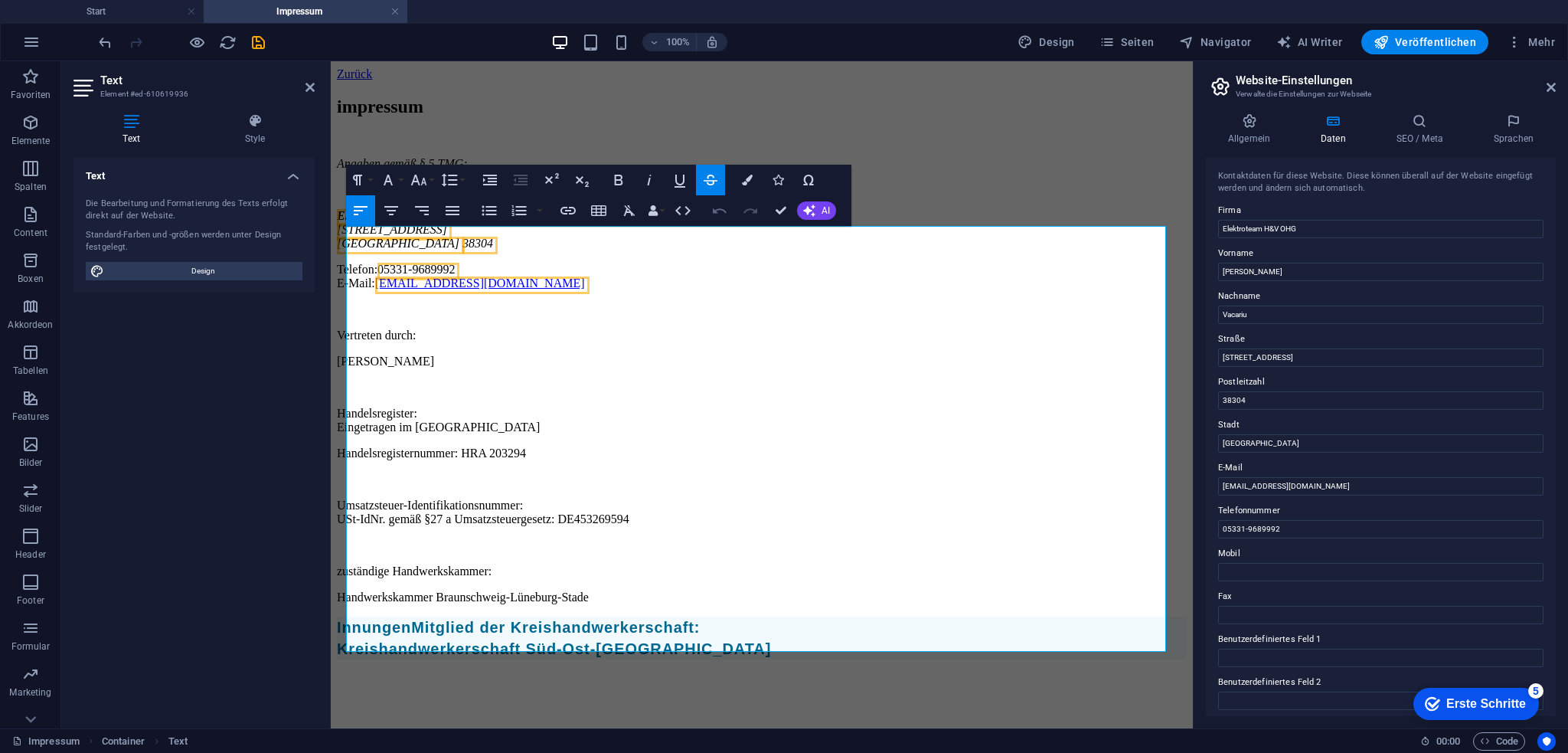
click at [716, 209] on icon "button" at bounding box center [719, 210] width 19 height 19
click at [713, 213] on icon "button" at bounding box center [720, 209] width 14 height 5
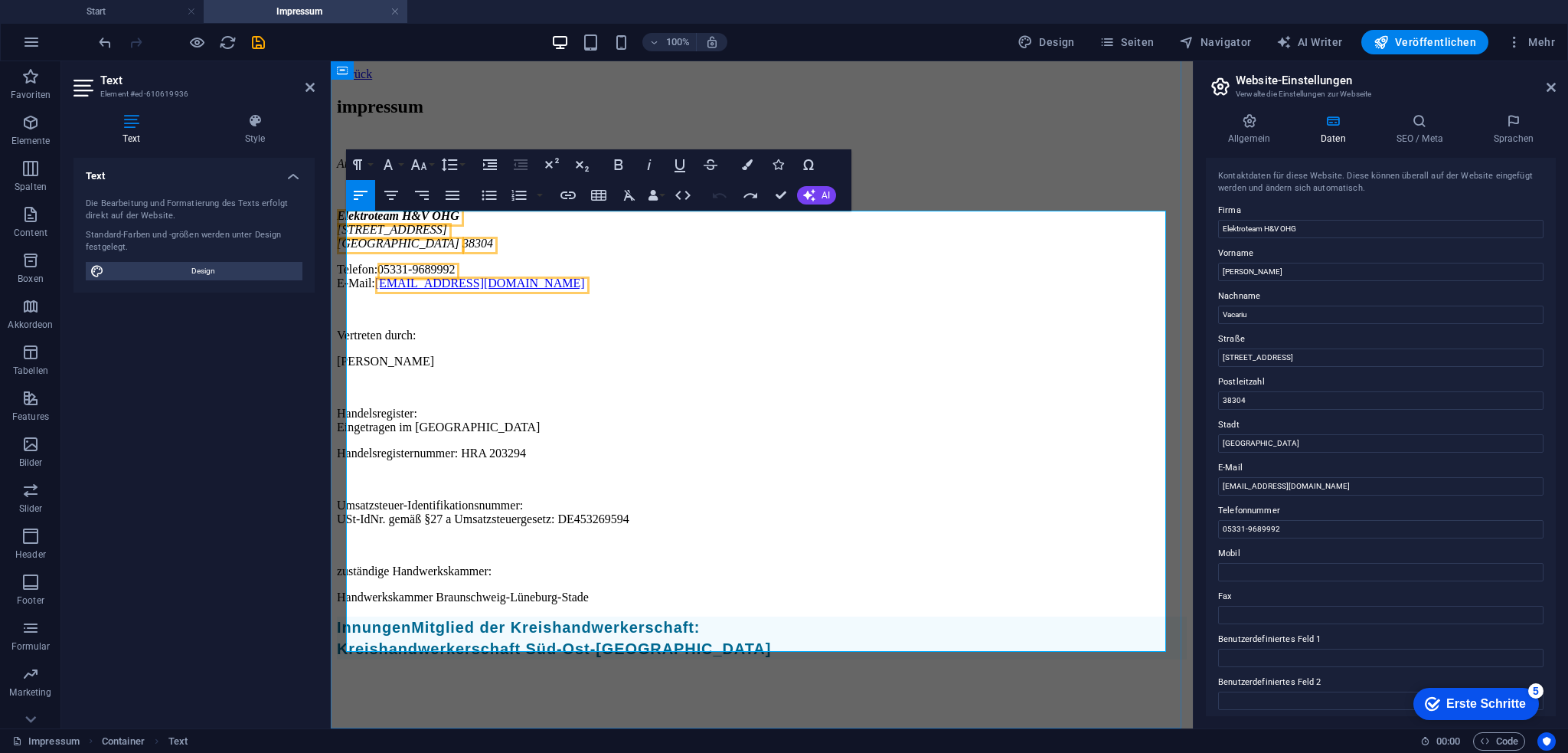
scroll to position [80, 0]
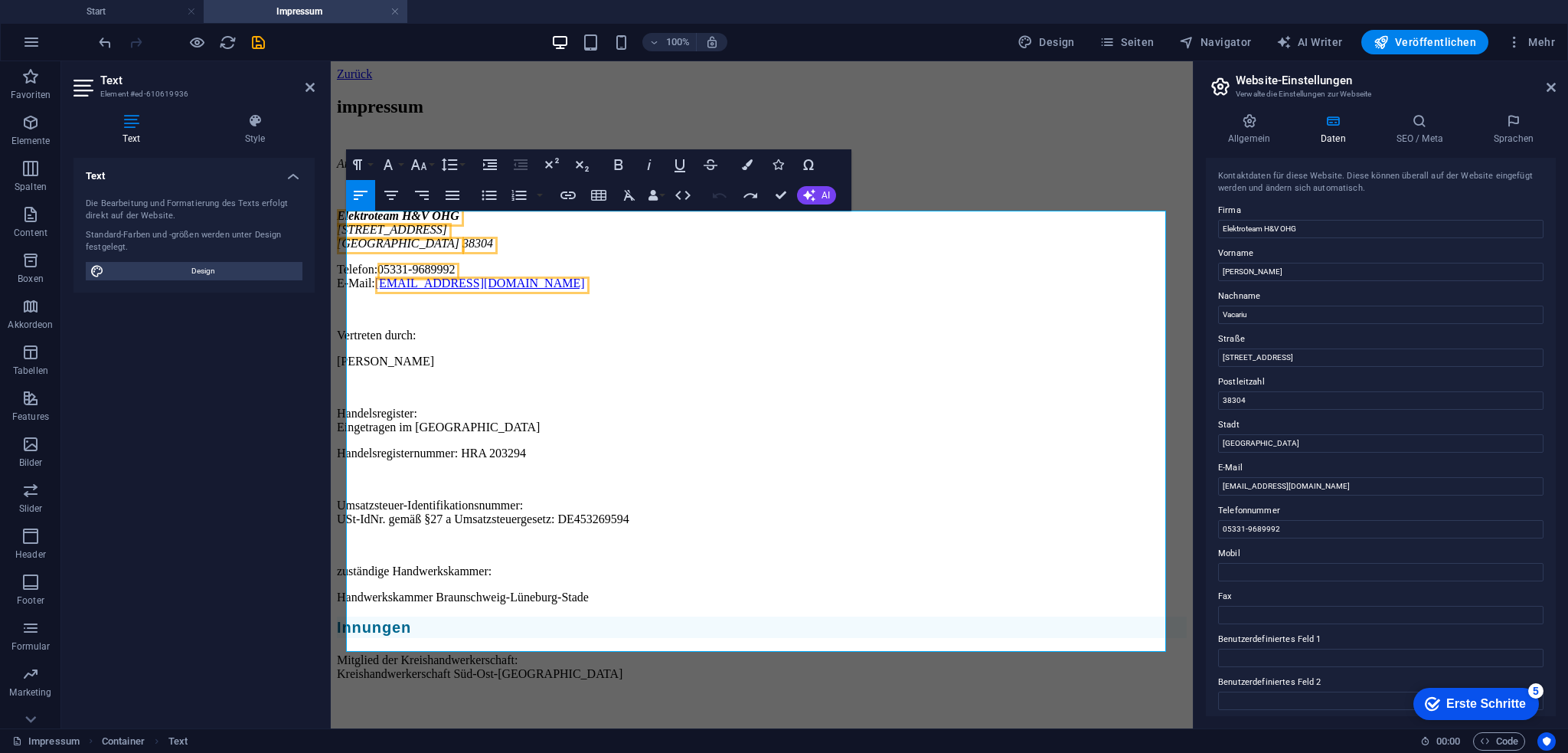
click at [714, 192] on icon "button" at bounding box center [719, 195] width 19 height 19
click at [656, 472] on p at bounding box center [762, 479] width 850 height 14
click at [846, 616] on h2 "Innungen" at bounding box center [762, 627] width 850 height 22
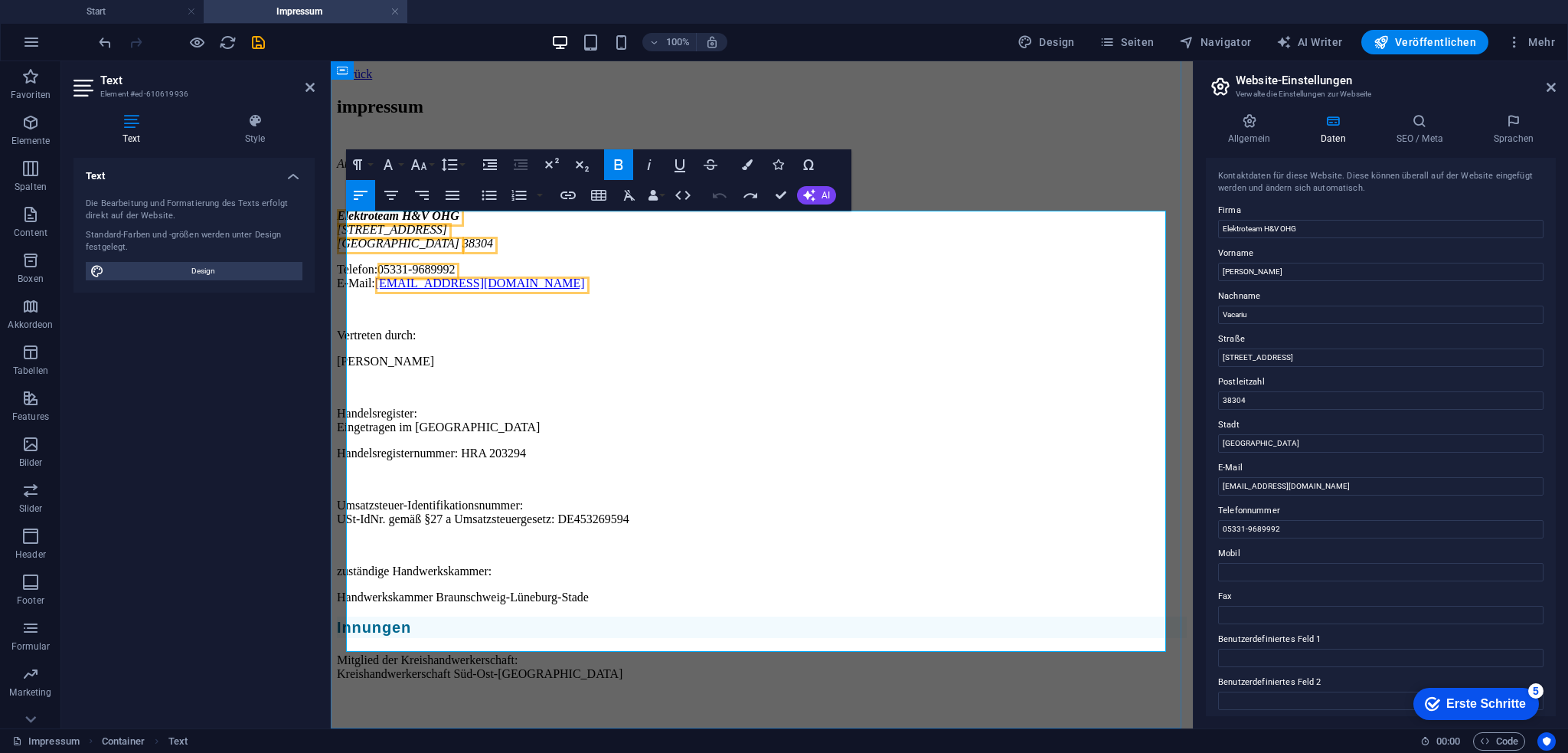
click at [409, 610] on div "Angaben gemäß § 5 TMG: Elektroteam H&V [GEOGRAPHIC_DATA][STREET_ADDRESS] Telefo…" at bounding box center [762, 419] width 850 height 524
click at [357, 605] on div "Angaben gemäß § 5 TMG: Elektroteam H&V [GEOGRAPHIC_DATA][STREET_ADDRESS] Telefo…" at bounding box center [762, 419] width 850 height 524
click at [362, 619] on strong "Innungen" at bounding box center [374, 627] width 74 height 17
drag, startPoint x: 441, startPoint y: 588, endPoint x: 326, endPoint y: 590, distance: 115.0
click at [330, 590] on html "Zurück impressum Angaben gemäß § 5 TMG: Elektroteam H&V [GEOGRAPHIC_DATA][STREE…" at bounding box center [761, 377] width 862 height 632
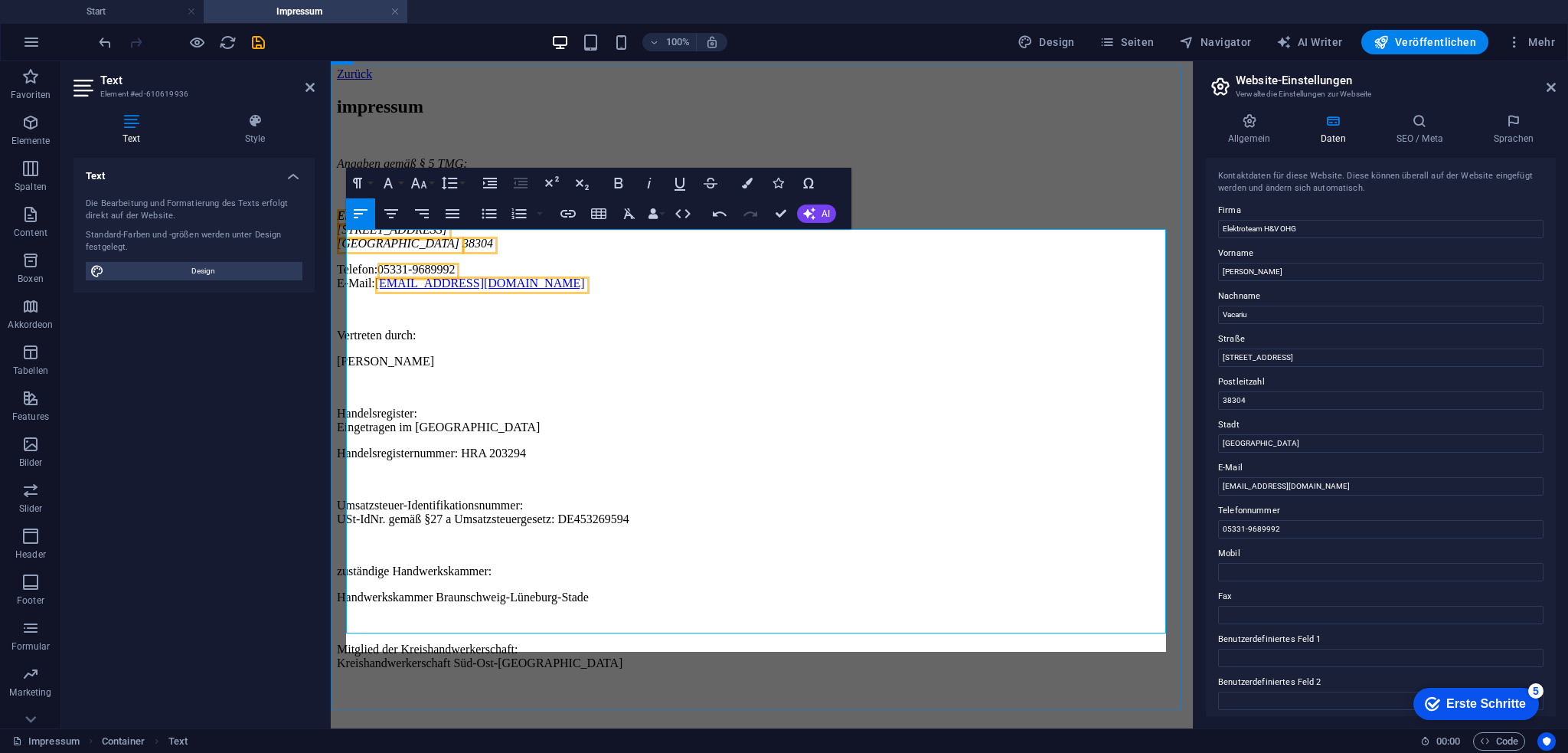
scroll to position [63, 0]
click at [511, 616] on p at bounding box center [762, 623] width 850 height 14
click at [347, 643] on p "Mitglied der Kreishandwerkerschaft: Kreishandwerkerschaft Süd-Ost-[GEOGRAPHIC_D…" at bounding box center [762, 657] width 850 height 28
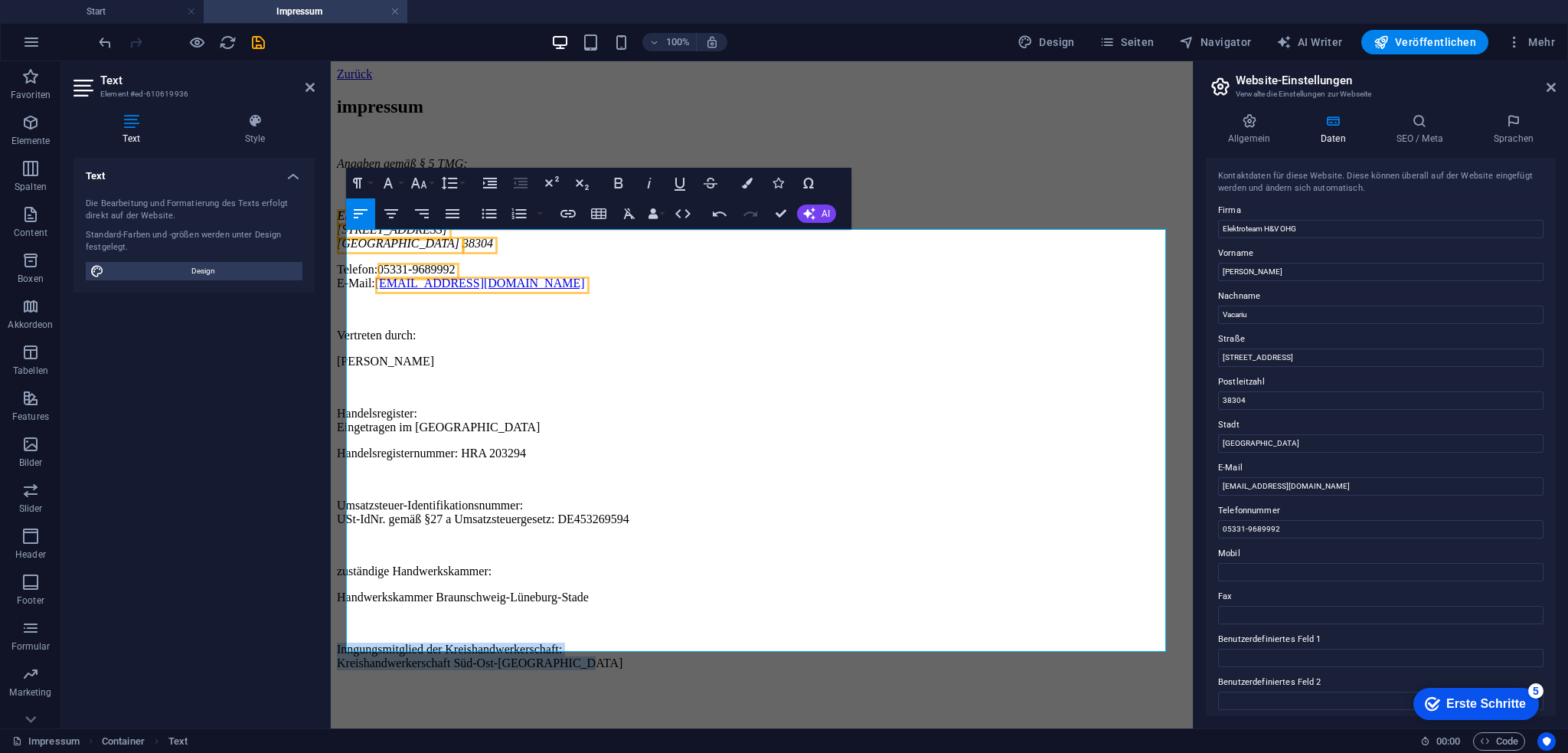
drag, startPoint x: 603, startPoint y: 643, endPoint x: 660, endPoint y: 681, distance: 68.5
click at [330, 621] on html "Zurück impressum Angaben gemäß § 5 TMG: Elektroteam H&V [GEOGRAPHIC_DATA][STREE…" at bounding box center [761, 372] width 862 height 621
copy p "Inngungsmitglied der Kreishandwerkerschaft: Kreishandwerkerschaft Süd-Ost-[GEOG…"
click at [392, 643] on p "Inngungsmitglied der Kreishandwerkerschaft: Kreishandwerkerschaft Süd-Ost-[GEOG…" at bounding box center [762, 657] width 850 height 28
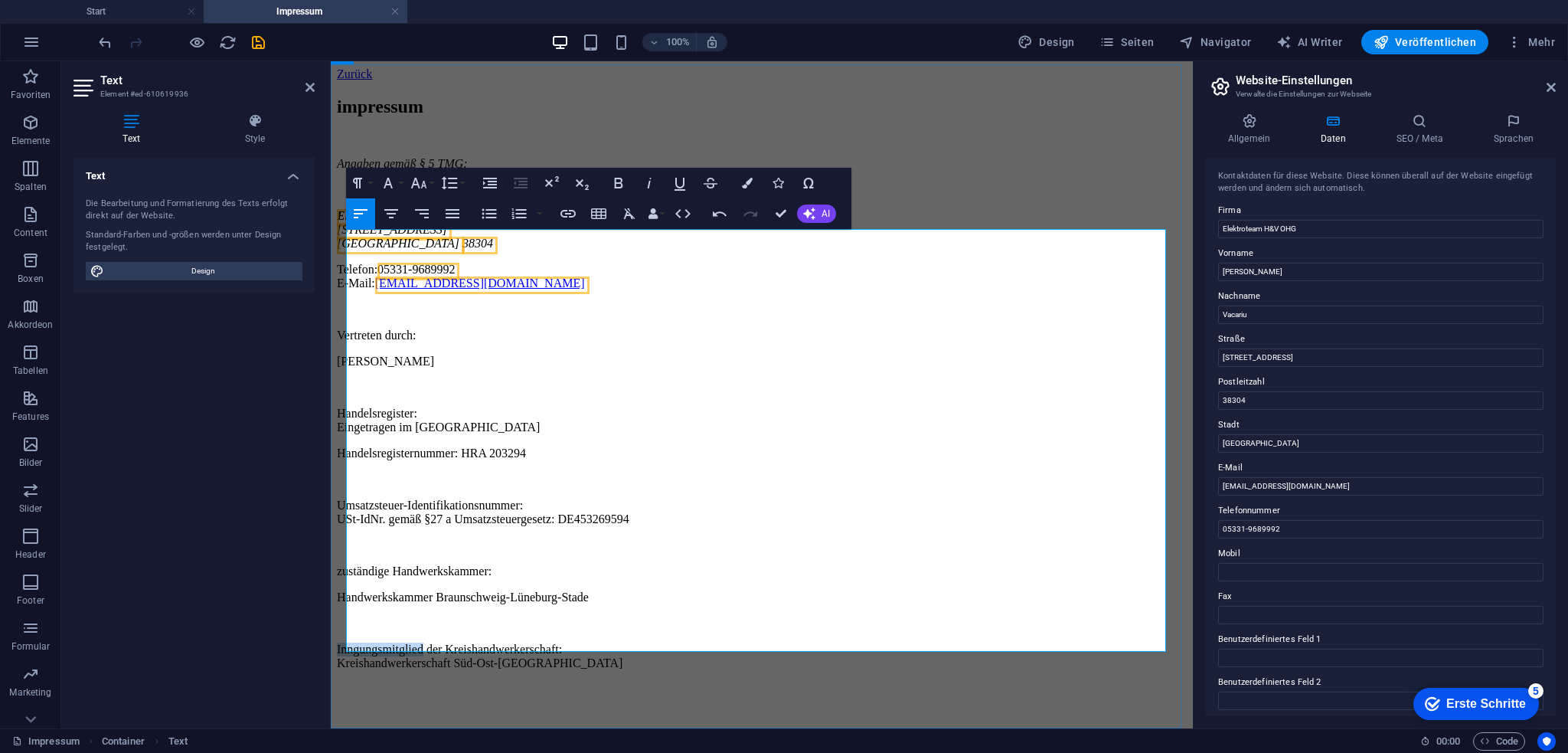
click at [392, 643] on p "Inngungsmitglied der Kreishandwerkerschaft: Kreishandwerkerschaft Süd-Ost-[GEOG…" at bounding box center [762, 657] width 850 height 28
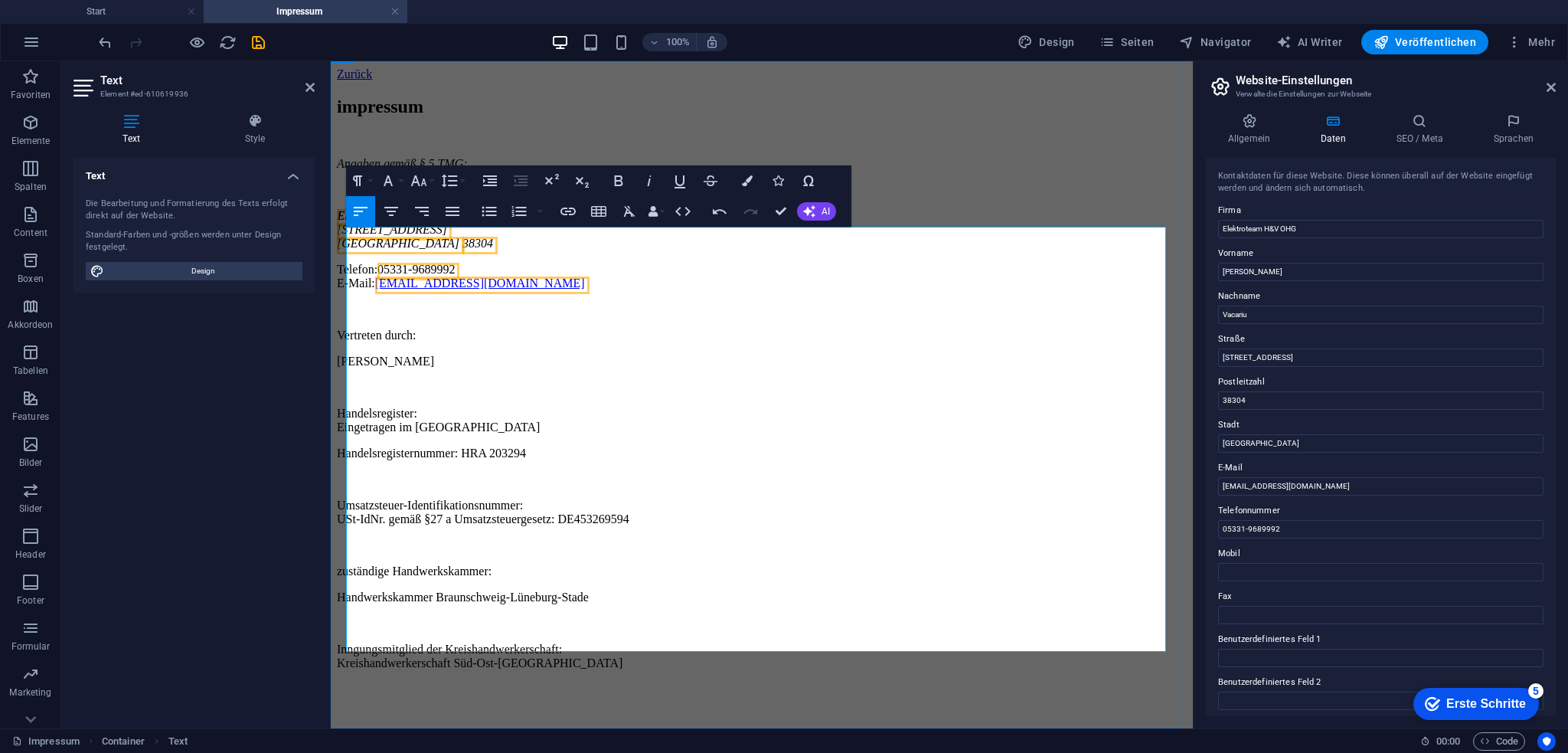
scroll to position [64, 0]
click at [725, 210] on icon "button" at bounding box center [719, 211] width 19 height 19
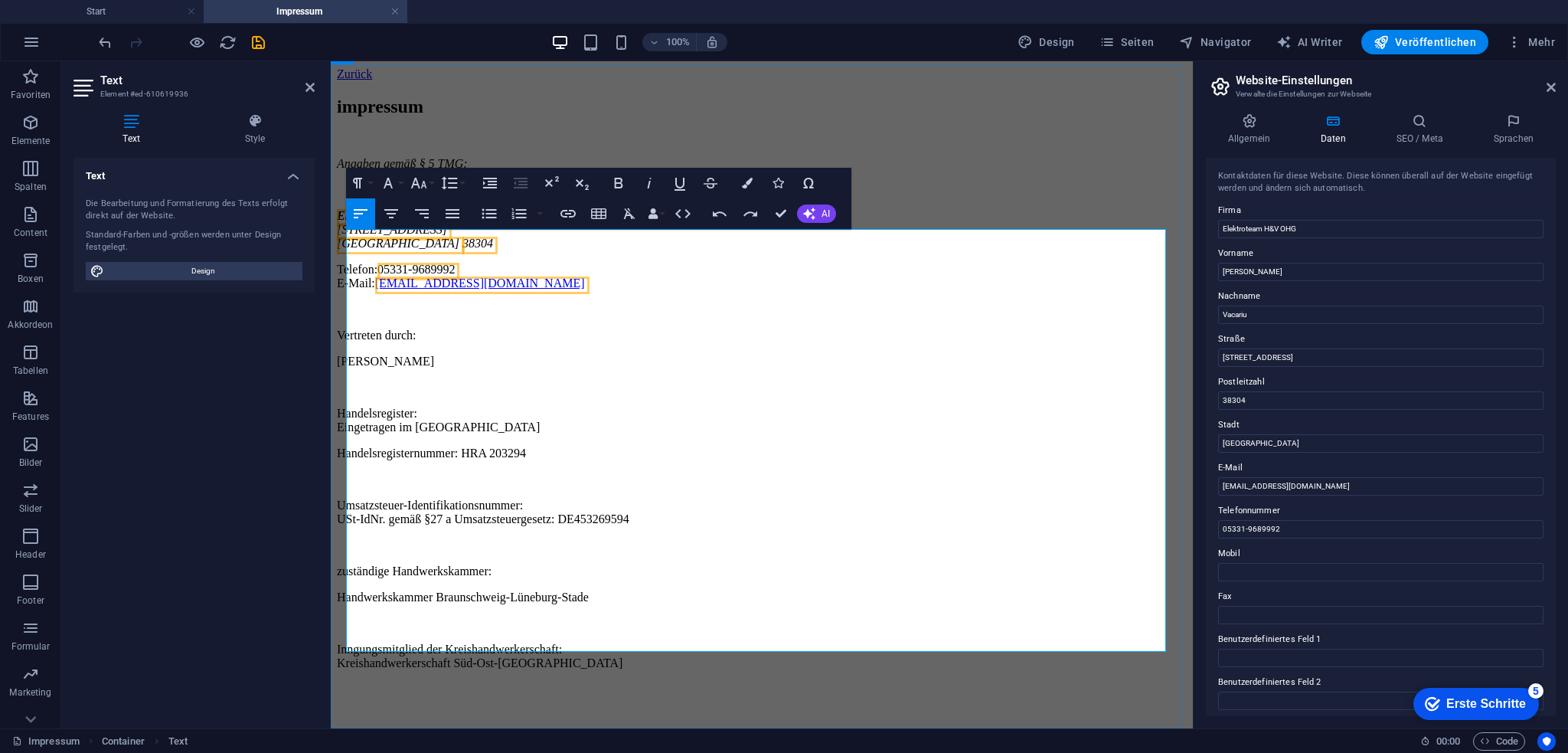
click at [667, 616] on p at bounding box center [762, 623] width 850 height 14
click at [636, 616] on p at bounding box center [762, 623] width 850 height 14
click at [615, 643] on p "Inngungsmitglied der Kreishandwerkerschaft: Kreishandwerkerschaft Süd-Ost-[GEOG…" at bounding box center [762, 657] width 850 height 28
click at [587, 643] on p "Inngungsmitglied der Kreishandwerkerschaft: Kreishandwerkerschaft Süd-Ost-[GEOG…" at bounding box center [762, 657] width 850 height 28
click at [646, 643] on p "Inngungsmitglied der Kreishandwerkerschaft: Kreishandwerkerschaft Süd-Ost-[GEOG…" at bounding box center [762, 657] width 850 height 28
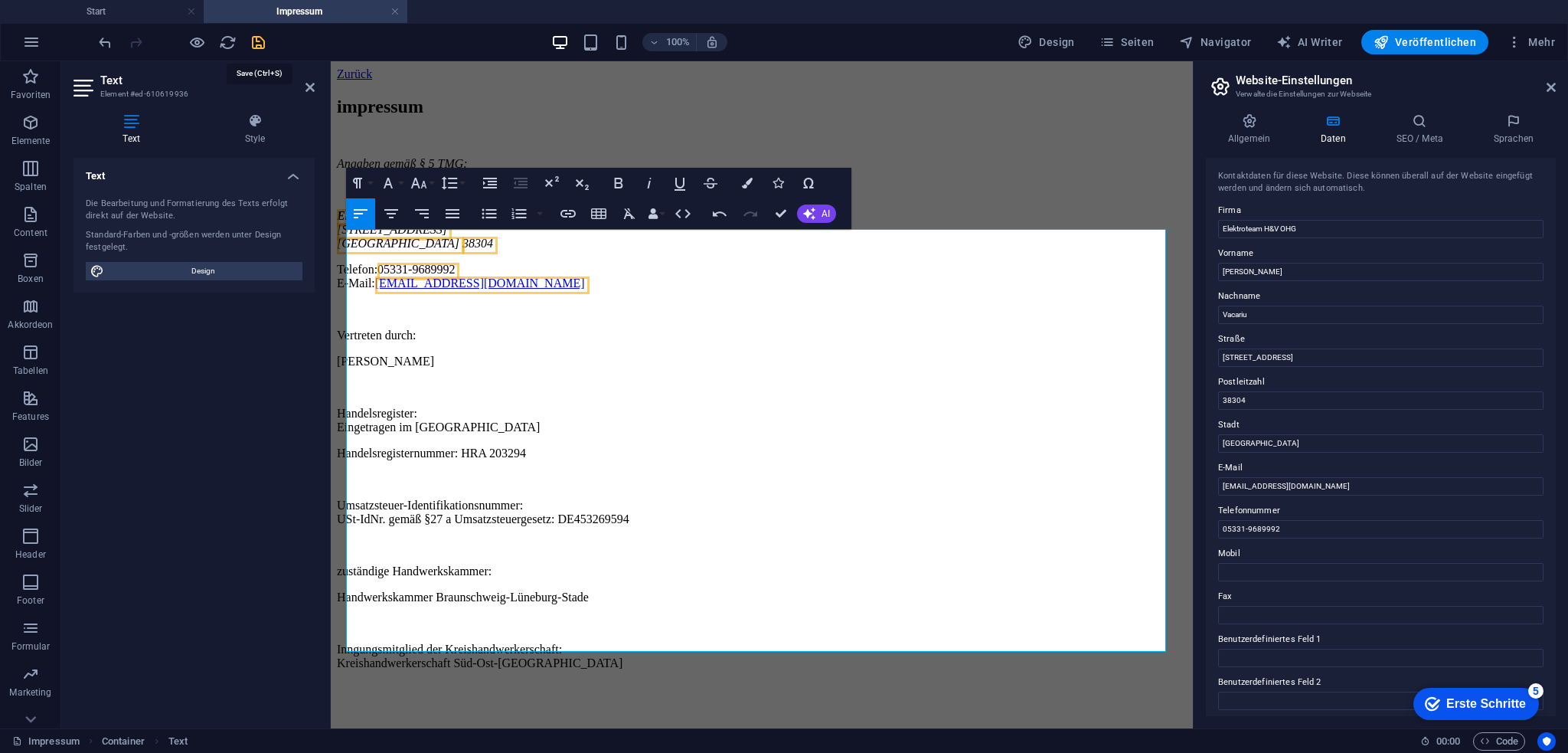
click at [0, 0] on icon "save" at bounding box center [0, 0] width 0 height 0
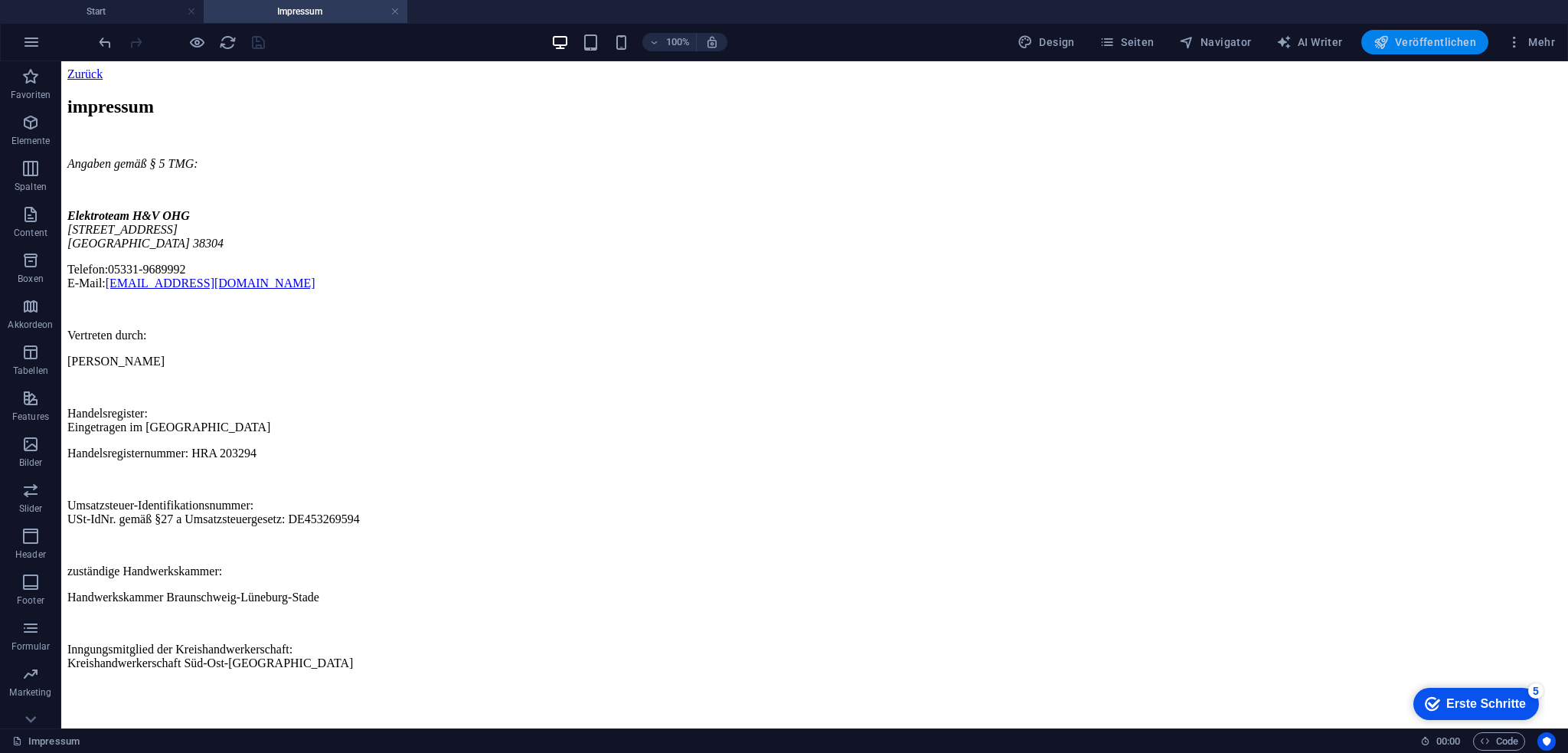
click at [1417, 46] on span "Veröffentlichen" at bounding box center [1424, 42] width 102 height 15
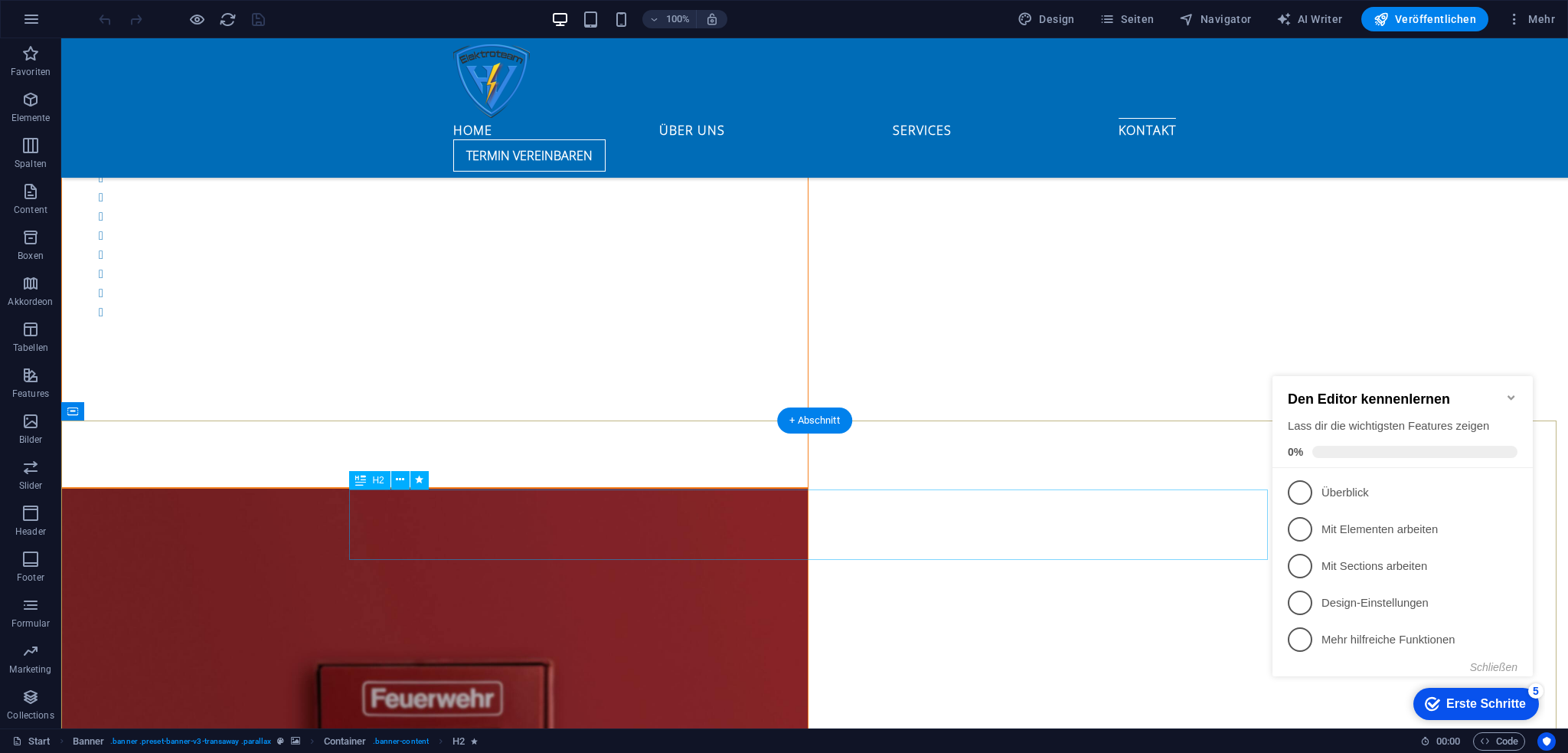
scroll to position [6049, 0]
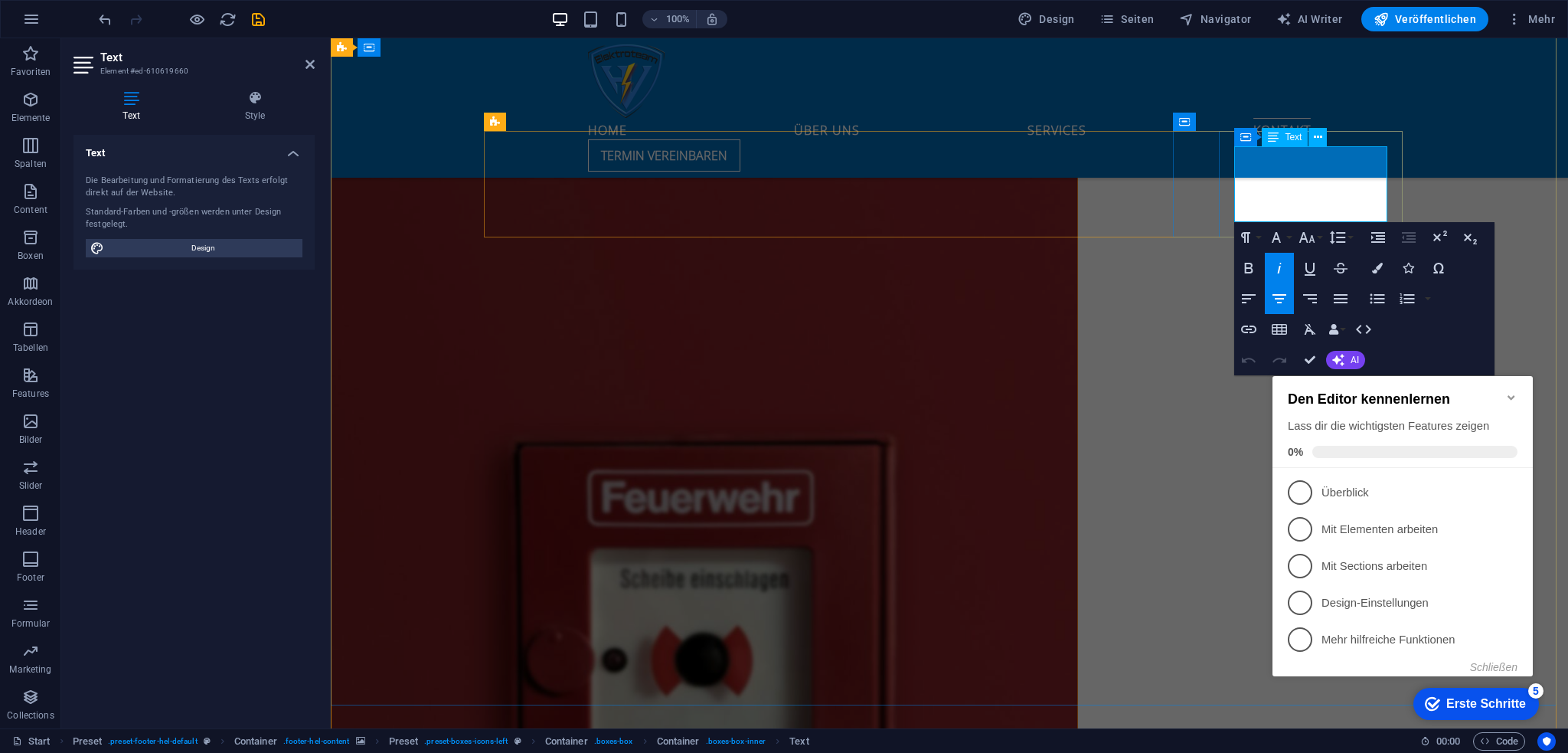
drag, startPoint x: 1382, startPoint y: 214, endPoint x: 1228, endPoint y: 160, distance: 163.2
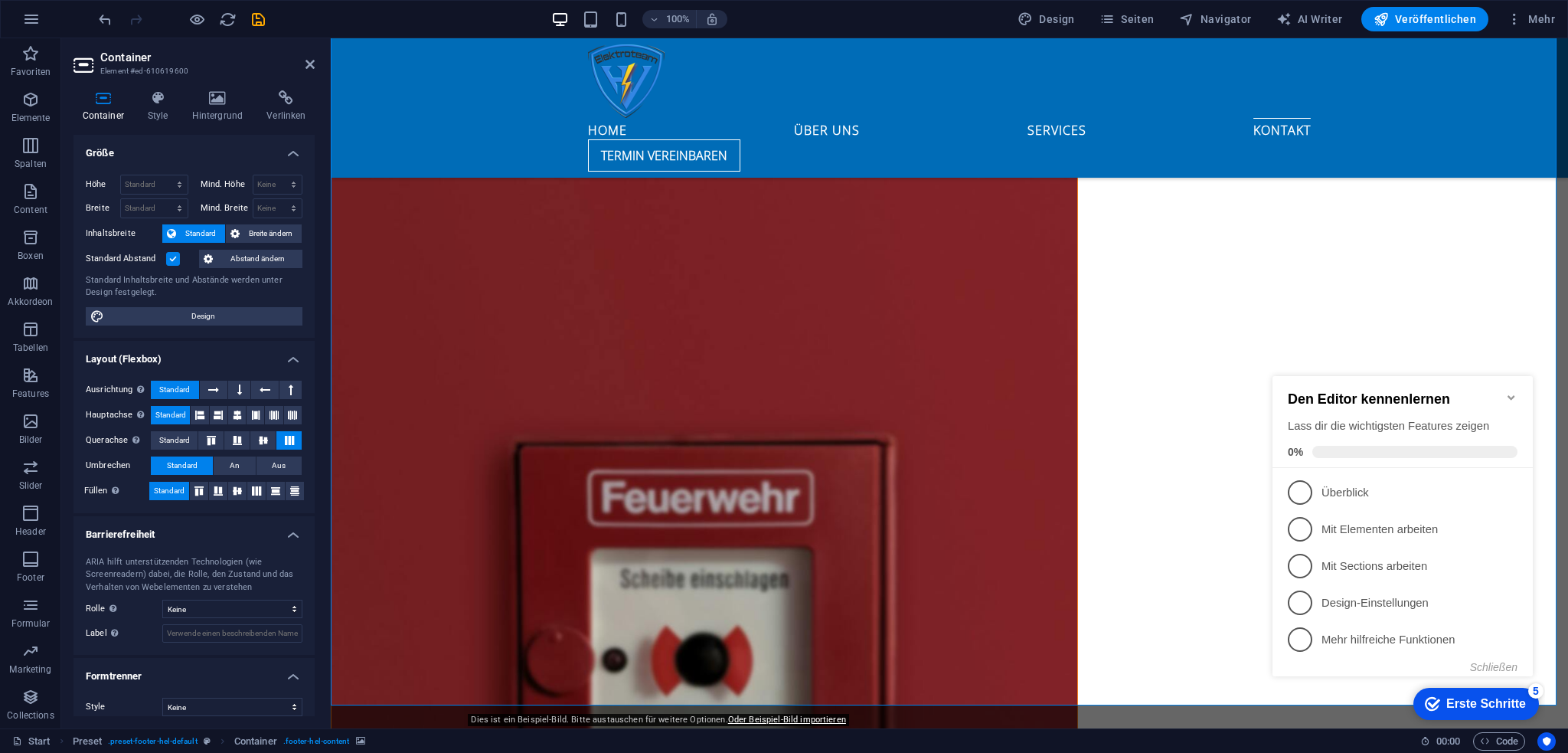
click at [1505, 391] on icon "Minimize checklist" at bounding box center [1510, 397] width 12 height 12
